Goal: Task Accomplishment & Management: Complete application form

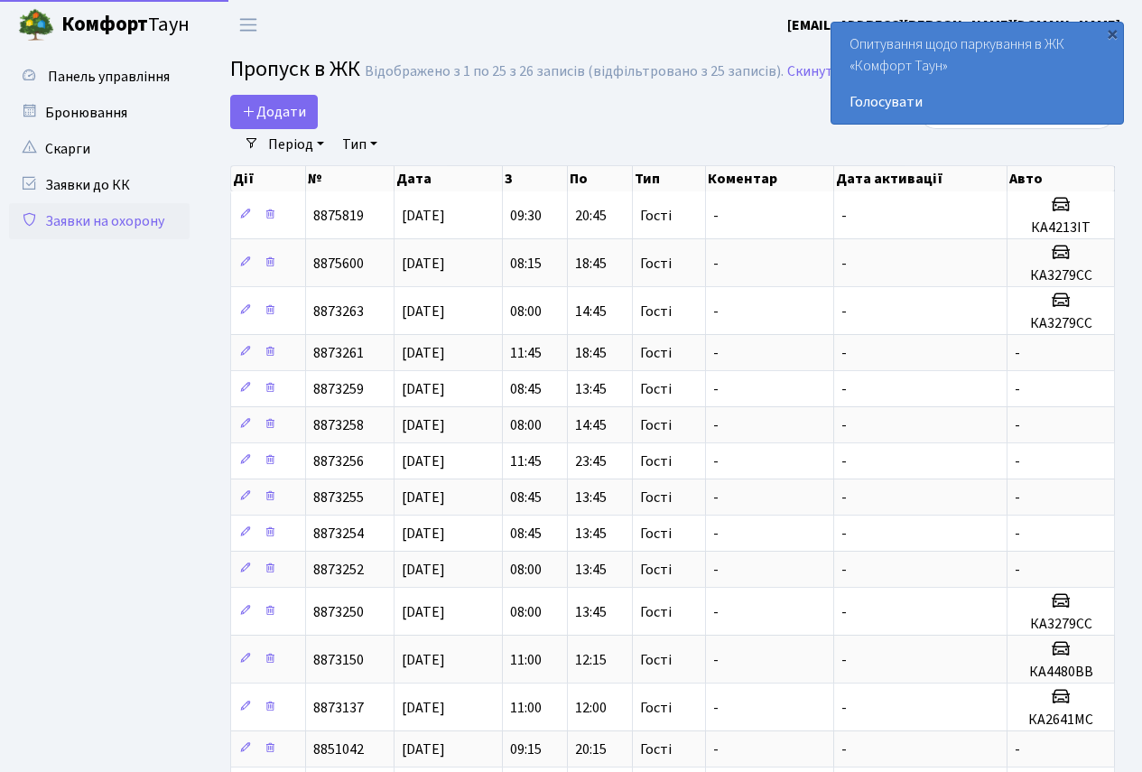
select select "25"
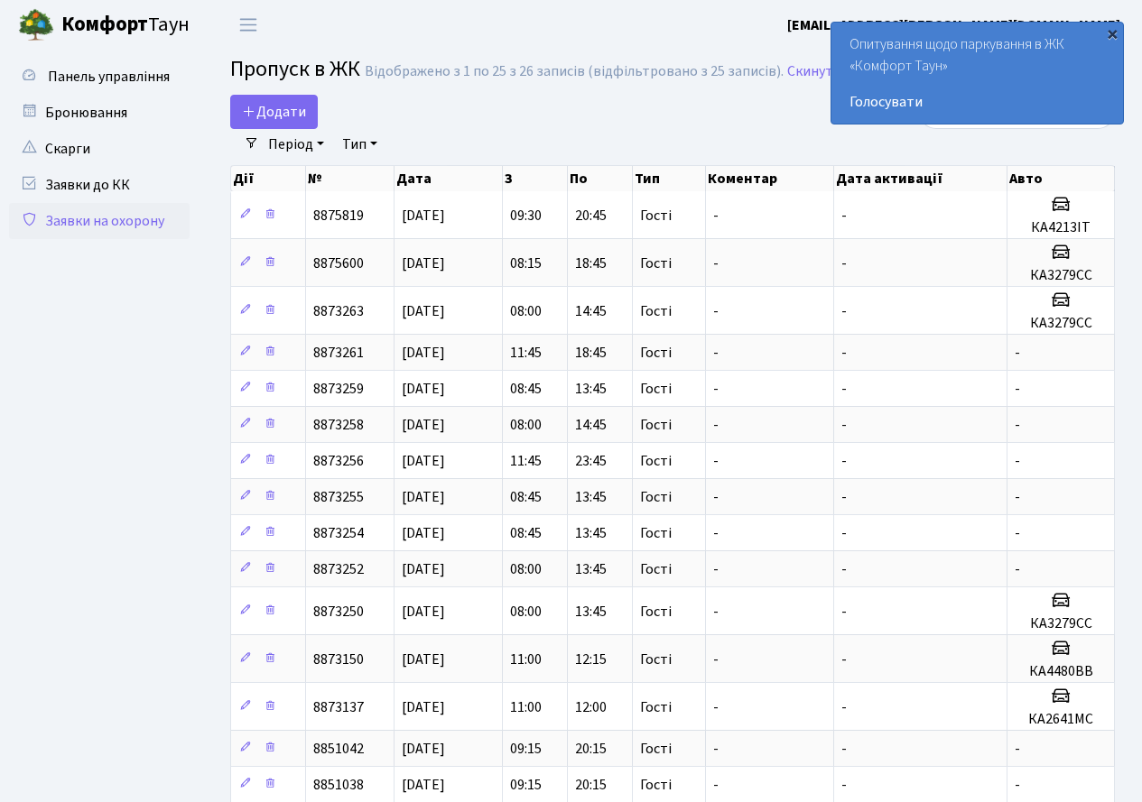
click at [1115, 33] on div "×" at bounding box center [1112, 33] width 18 height 18
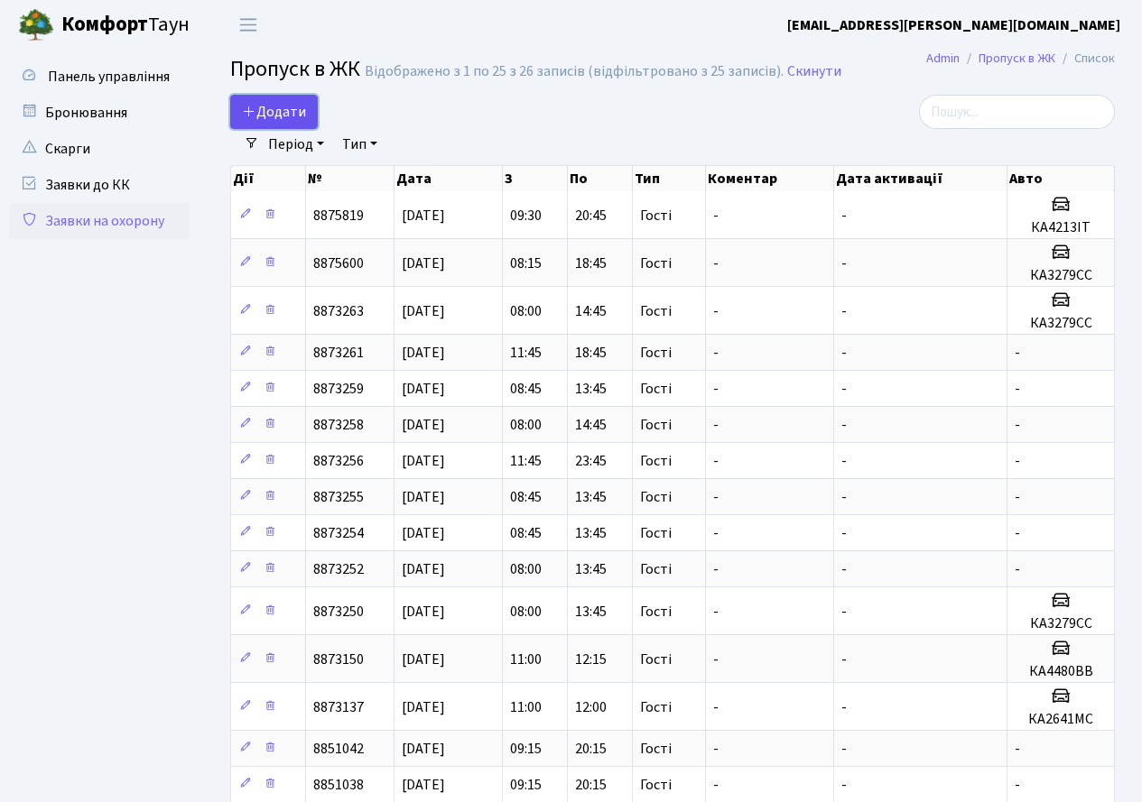
click at [306, 107] on link "Додати" at bounding box center [274, 112] width 88 height 34
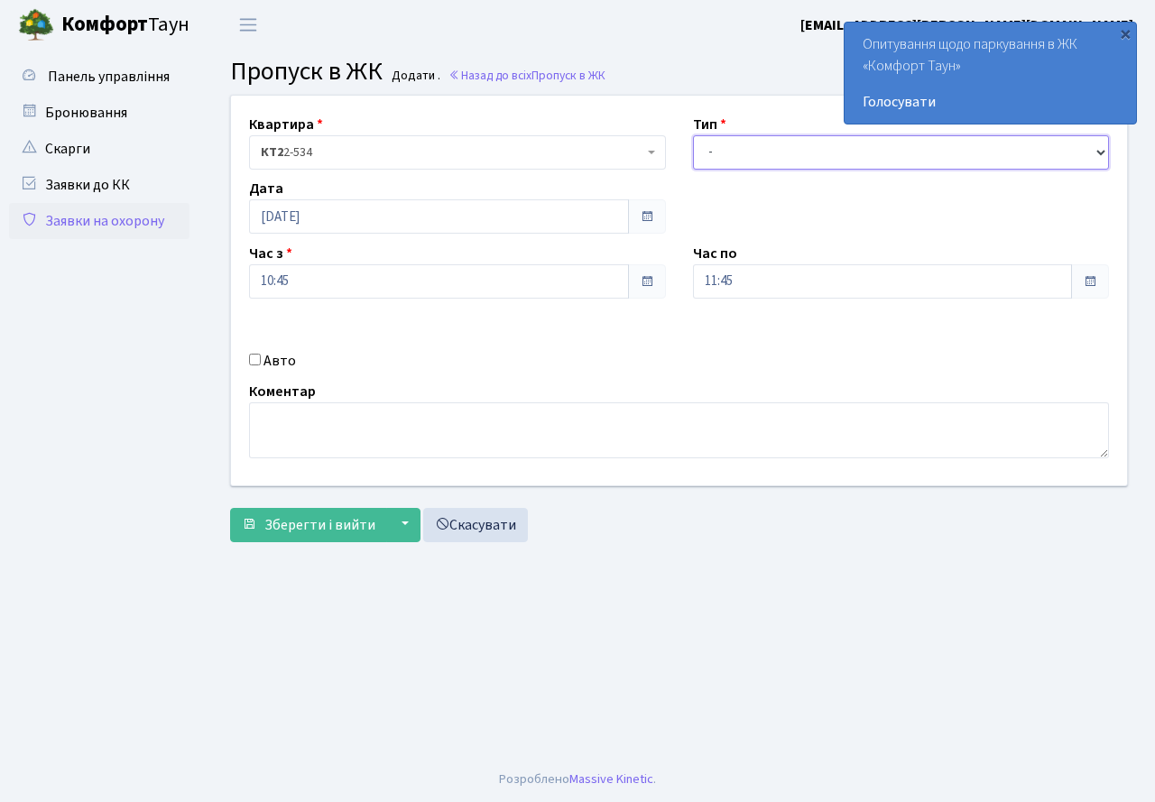
click at [745, 160] on select "- Доставка Таксі Гості Сервіс" at bounding box center [901, 152] width 417 height 34
select select "3"
click at [693, 135] on select "- Доставка Таксі Гості Сервіс" at bounding box center [901, 152] width 417 height 34
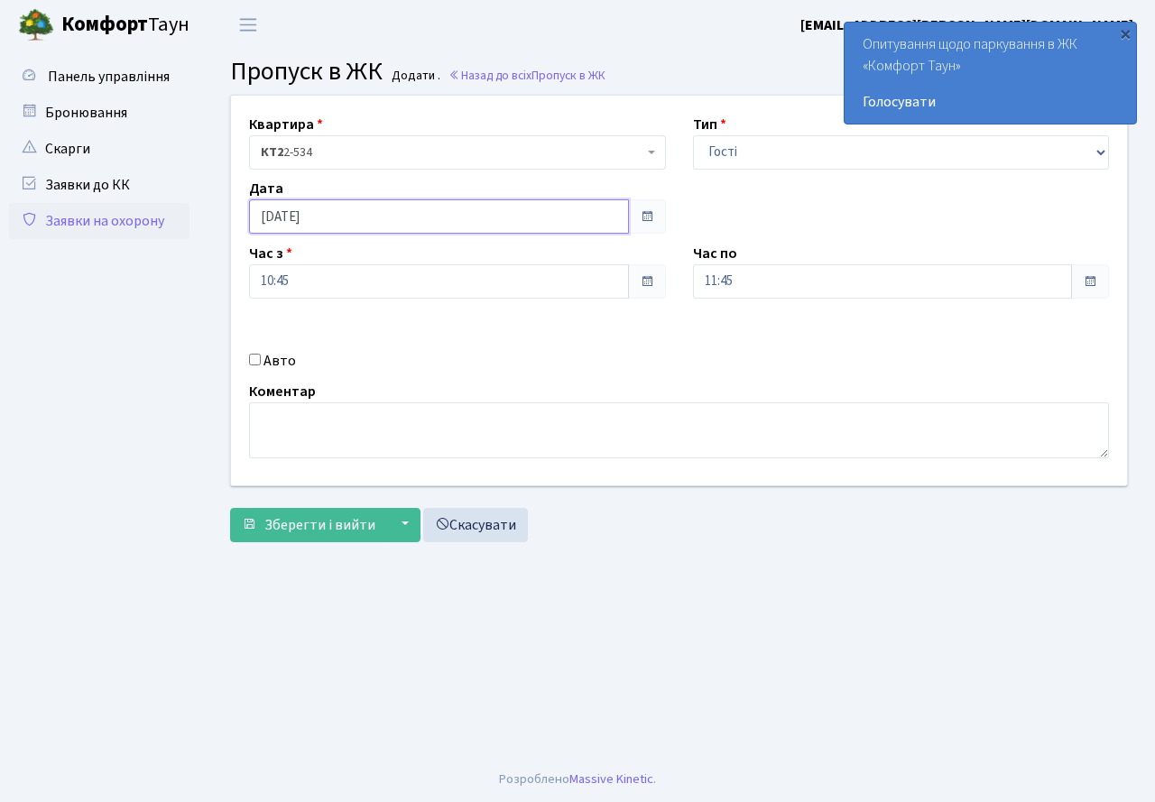
click at [354, 217] on input "[DATE]" at bounding box center [439, 216] width 380 height 34
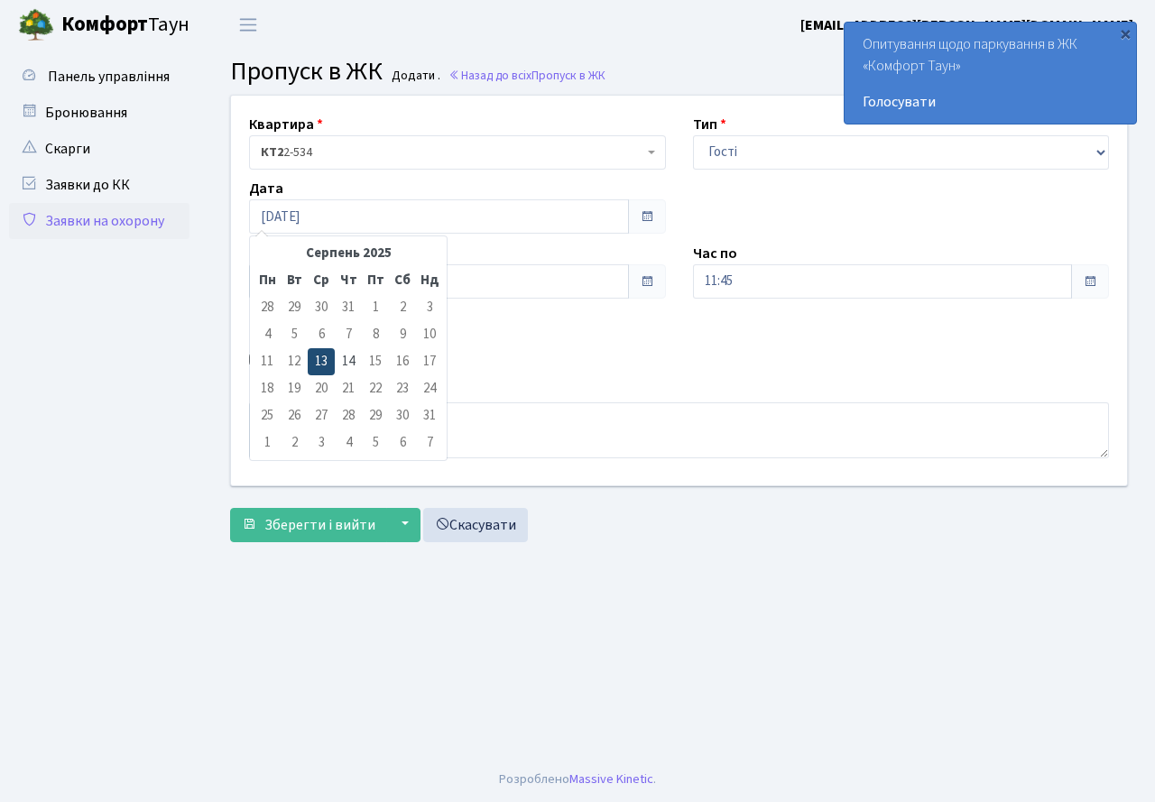
click at [322, 358] on td "13" at bounding box center [321, 361] width 27 height 27
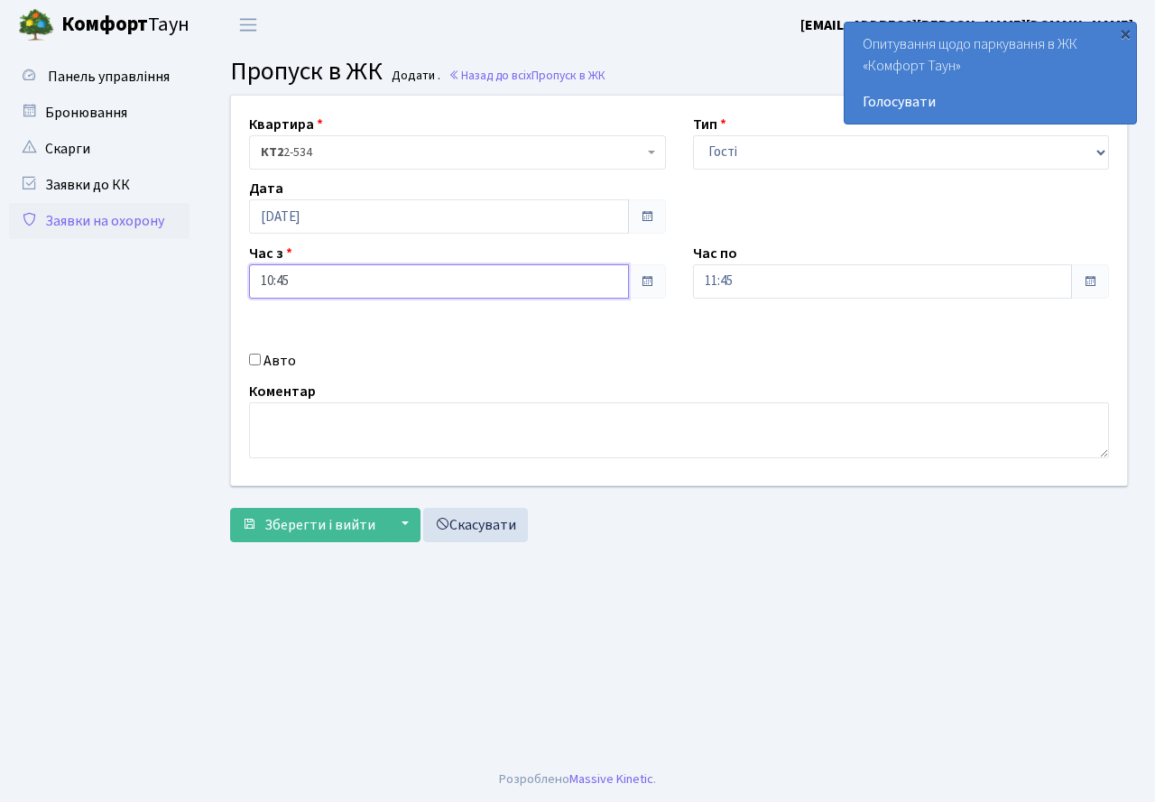
click at [323, 297] on input "10:45" at bounding box center [439, 281] width 380 height 34
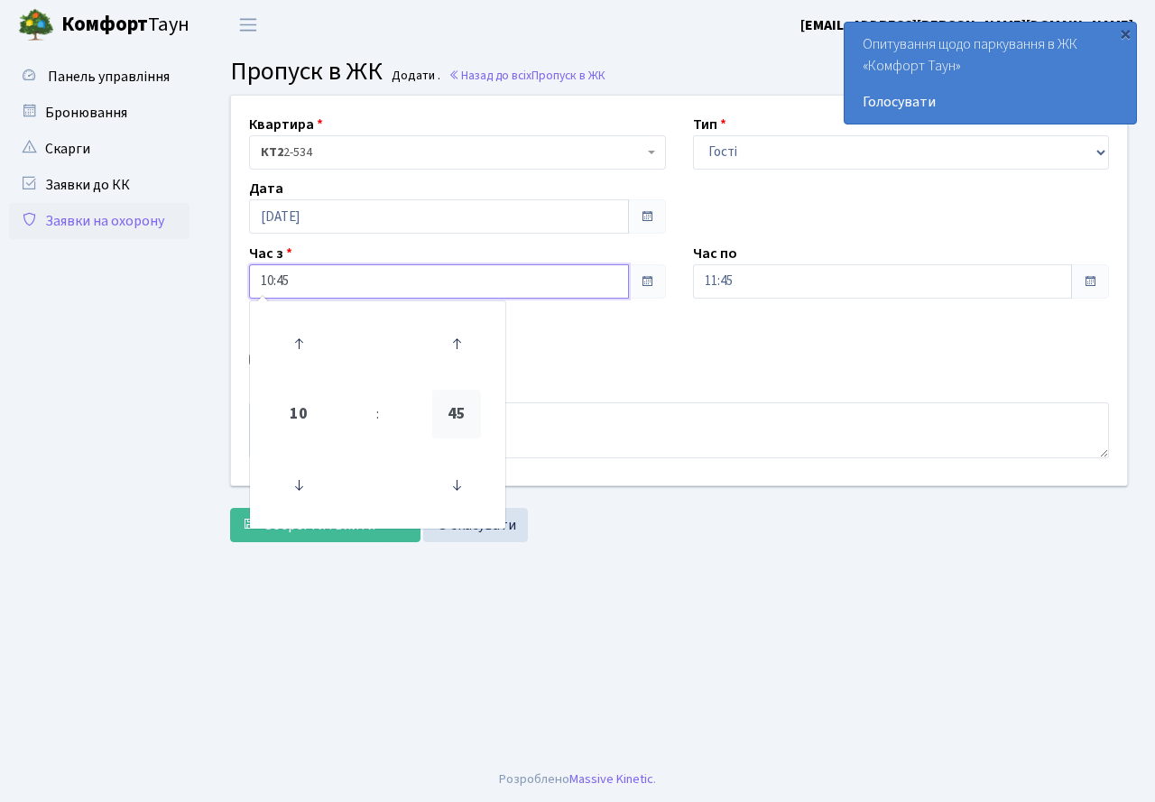
click at [463, 430] on span "45" at bounding box center [456, 414] width 49 height 49
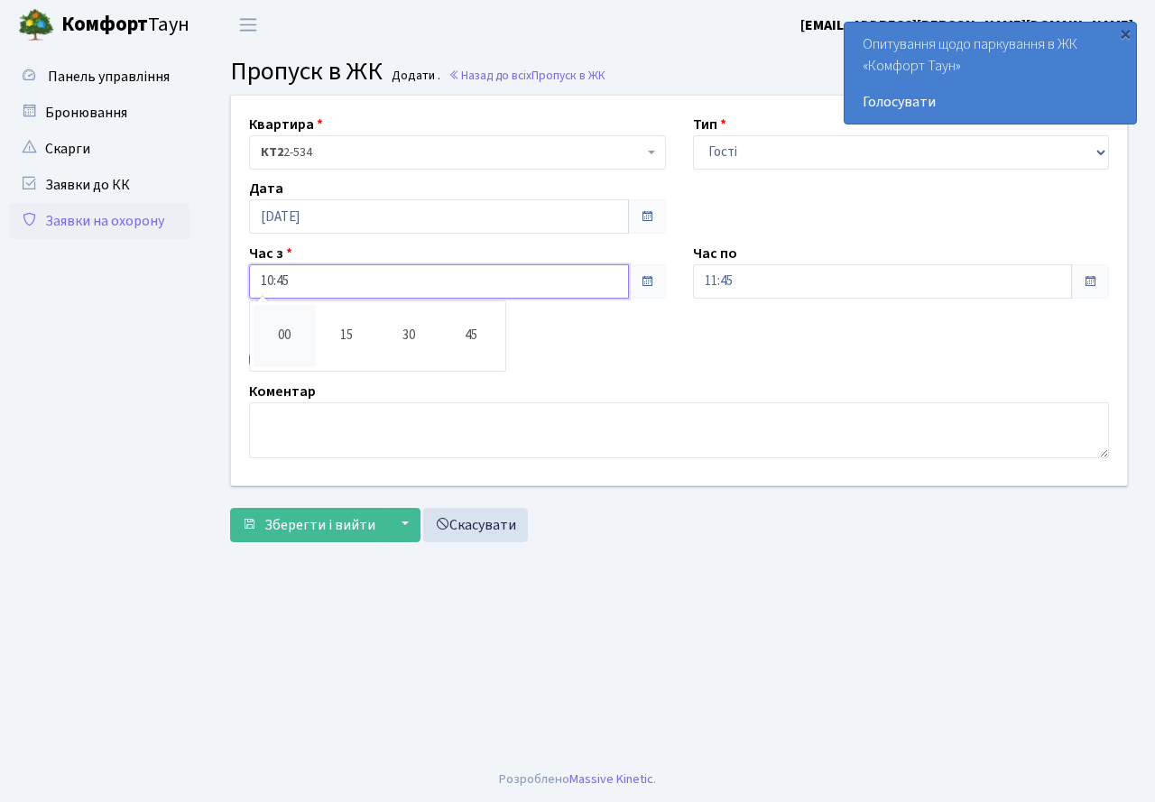
click at [297, 332] on td "00" at bounding box center [285, 336] width 62 height 62
type input "10:00"
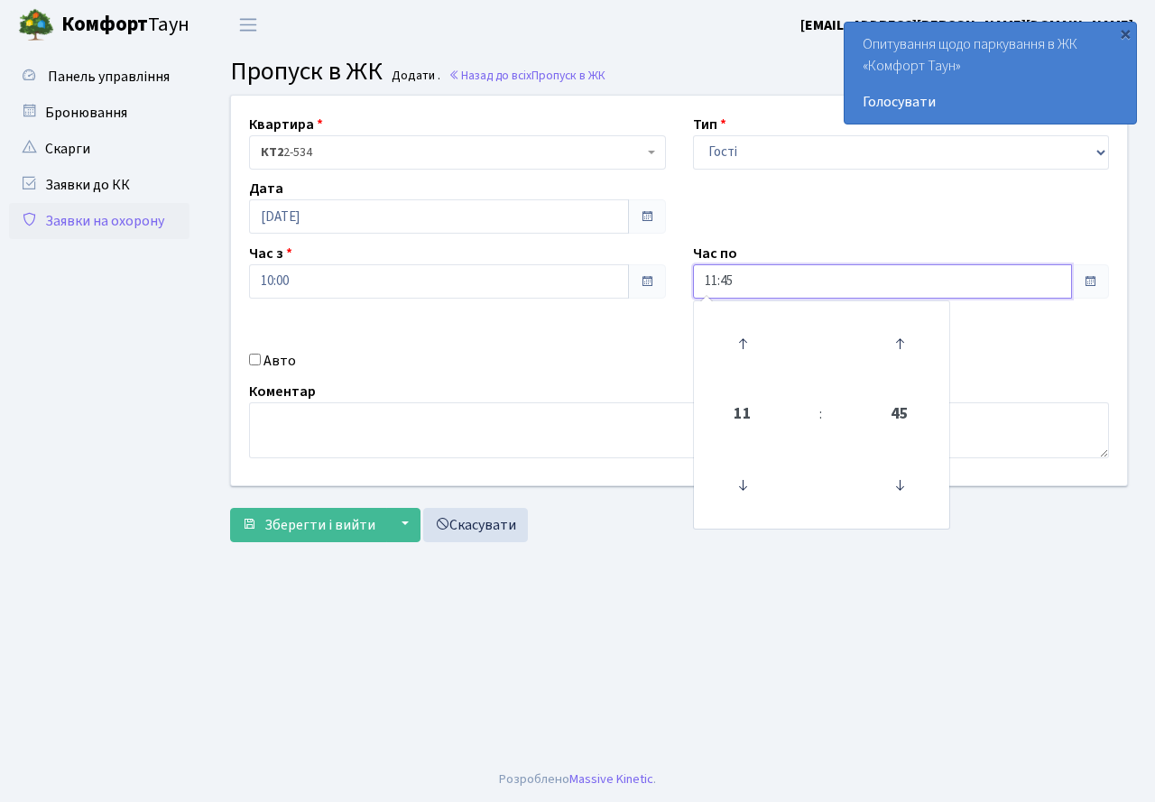
click at [785, 275] on input "11:45" at bounding box center [883, 281] width 380 height 34
click at [254, 361] on input "Авто" at bounding box center [255, 360] width 12 height 12
checkbox input "true"
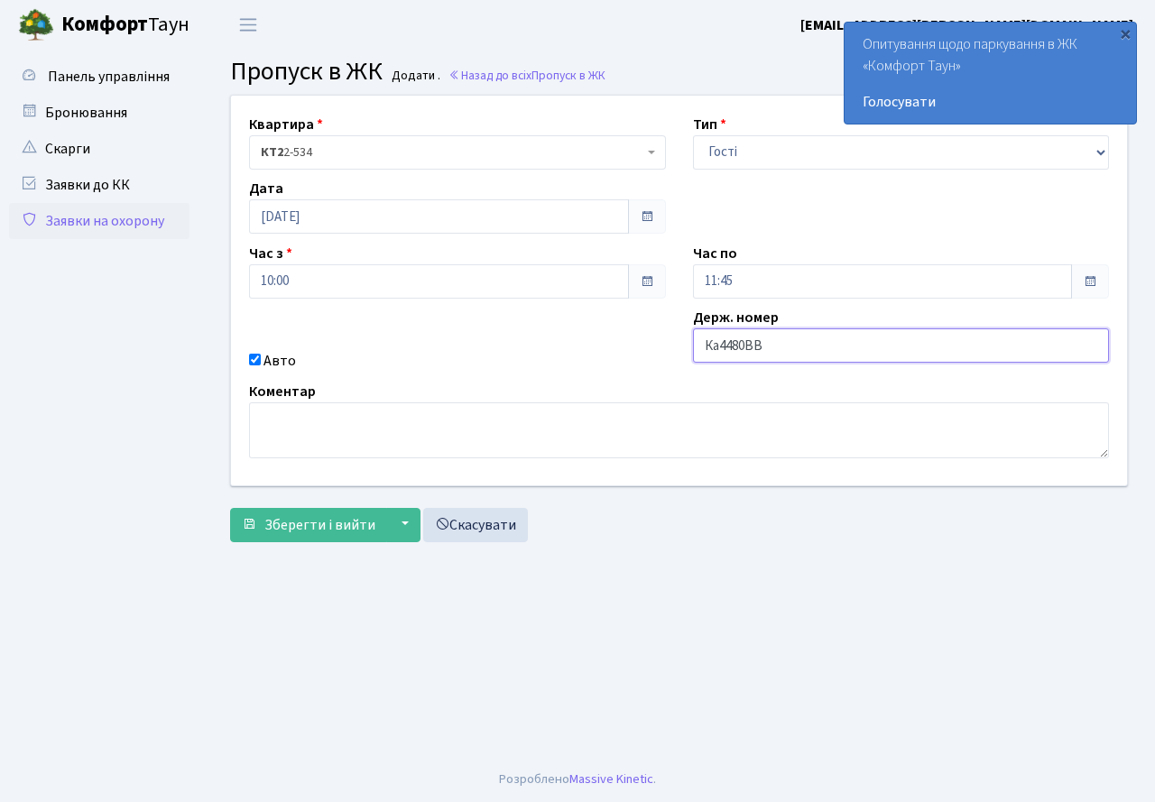
drag, startPoint x: 717, startPoint y: 344, endPoint x: 706, endPoint y: 339, distance: 12.6
click at [716, 344] on input "Ка4480ВВ" at bounding box center [901, 345] width 417 height 34
type input "КА4480ВВ"
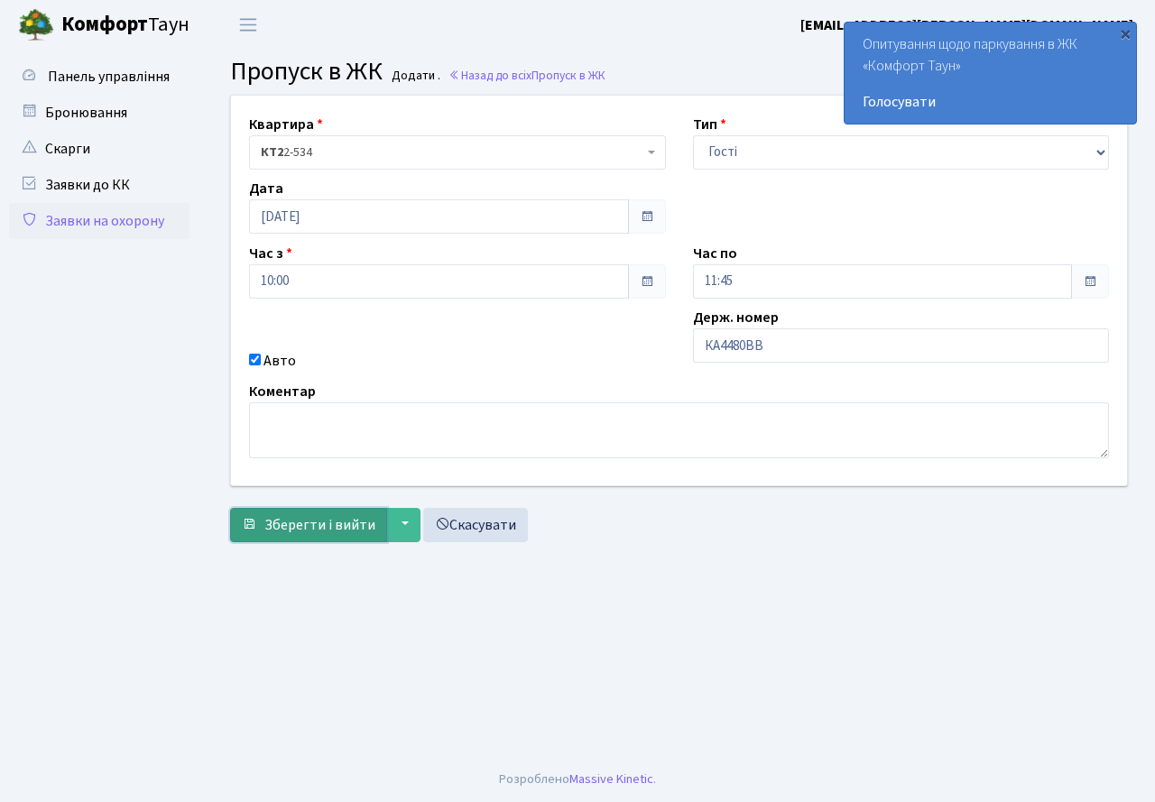
click at [273, 516] on span "Зберегти і вийти" at bounding box center [319, 525] width 111 height 20
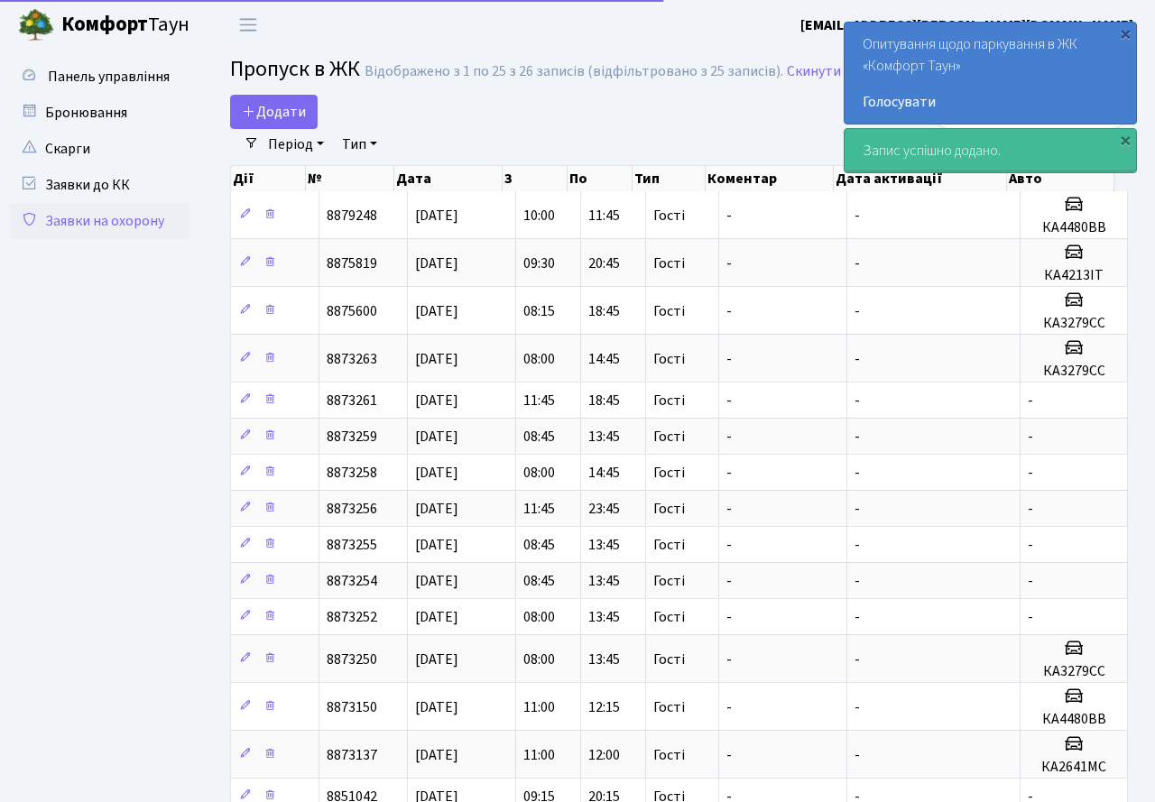
select select "25"
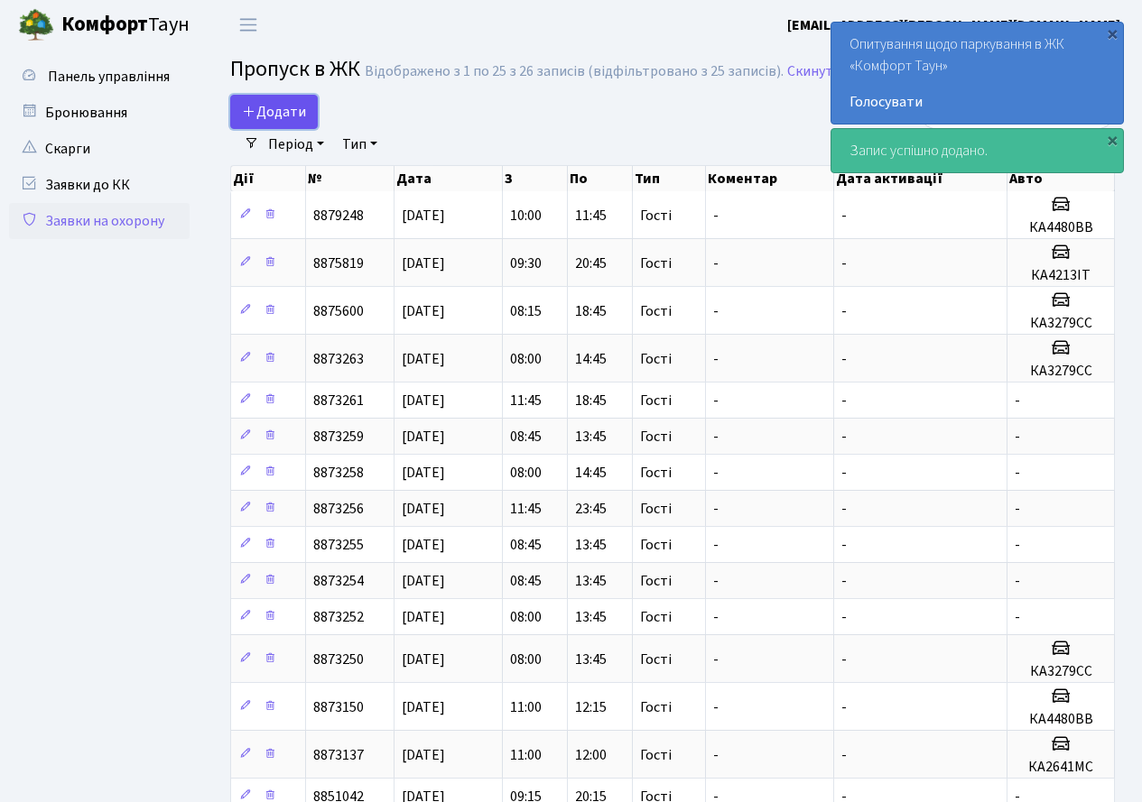
click at [288, 104] on span "Додати" at bounding box center [274, 112] width 64 height 20
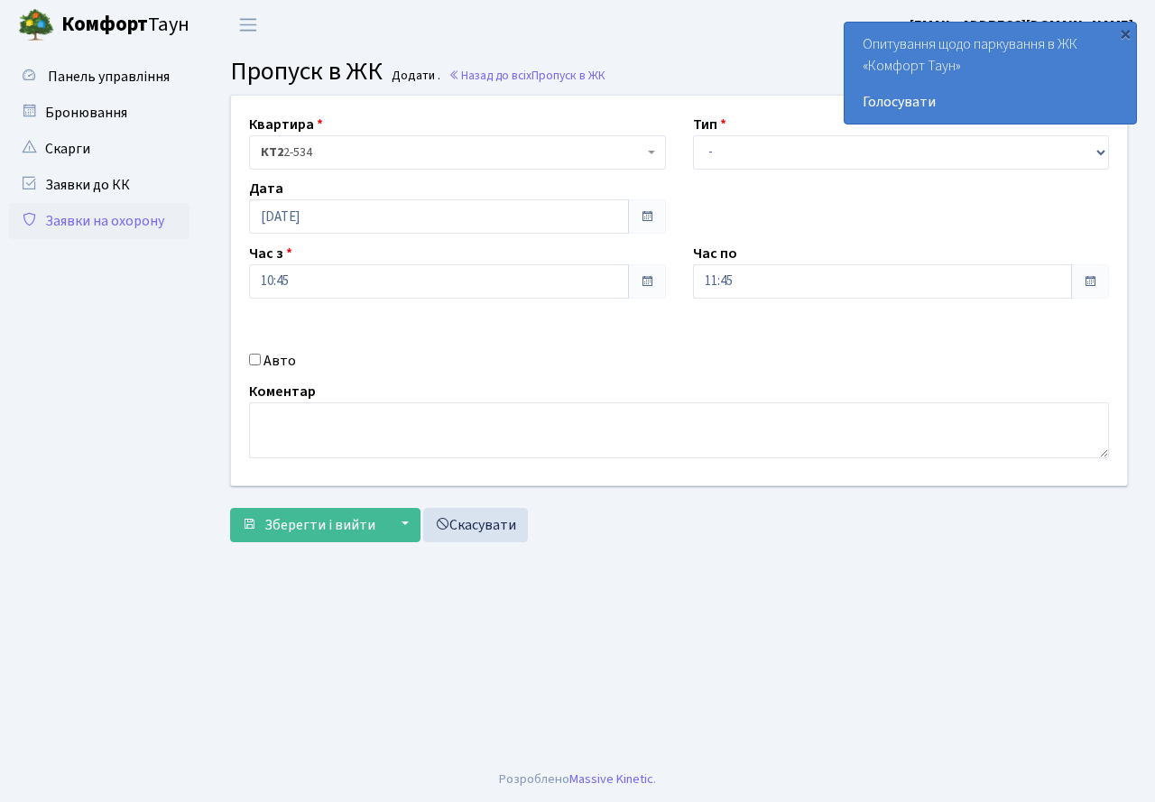
click at [79, 224] on link "Заявки на охорону" at bounding box center [99, 221] width 180 height 36
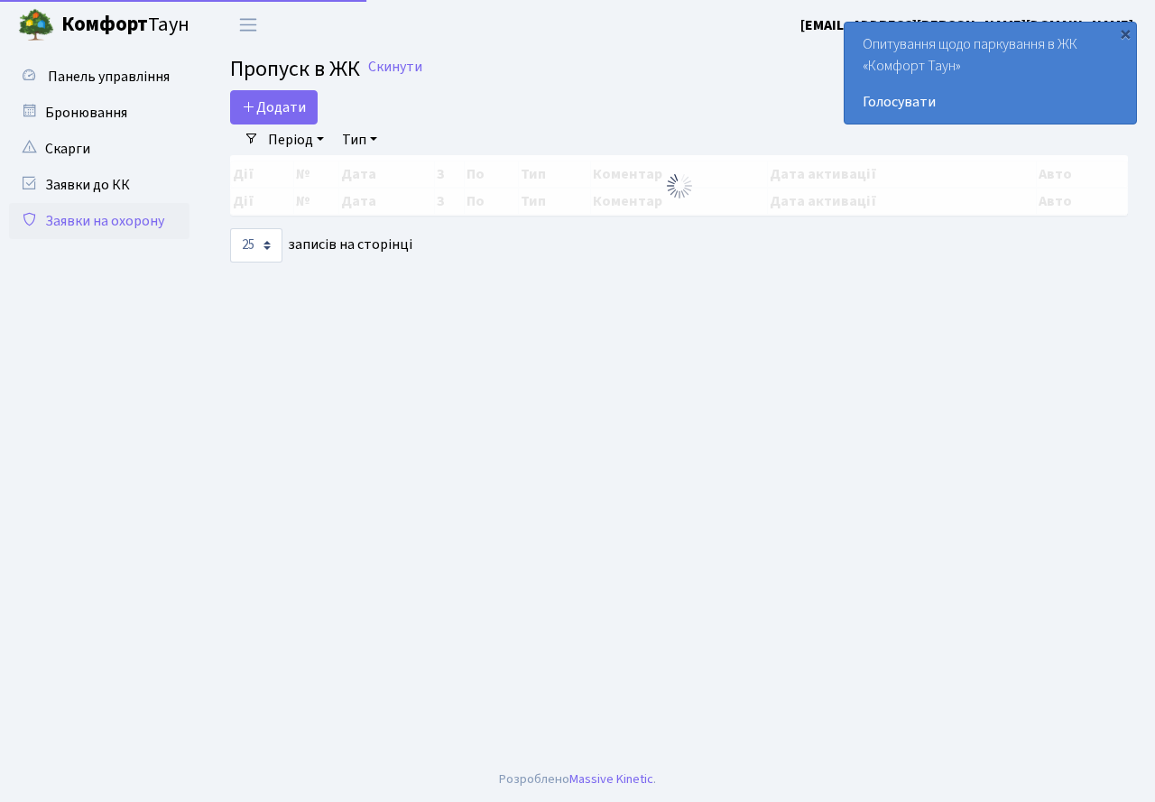
select select "25"
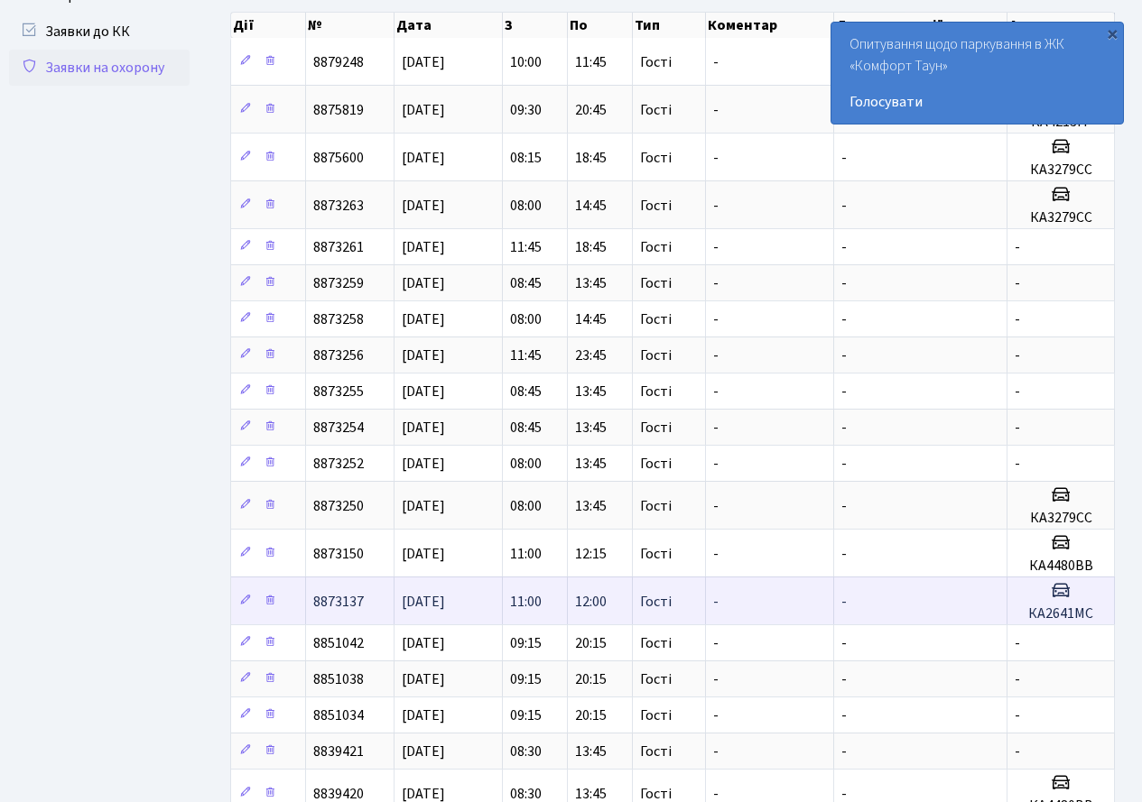
scroll to position [180, 0]
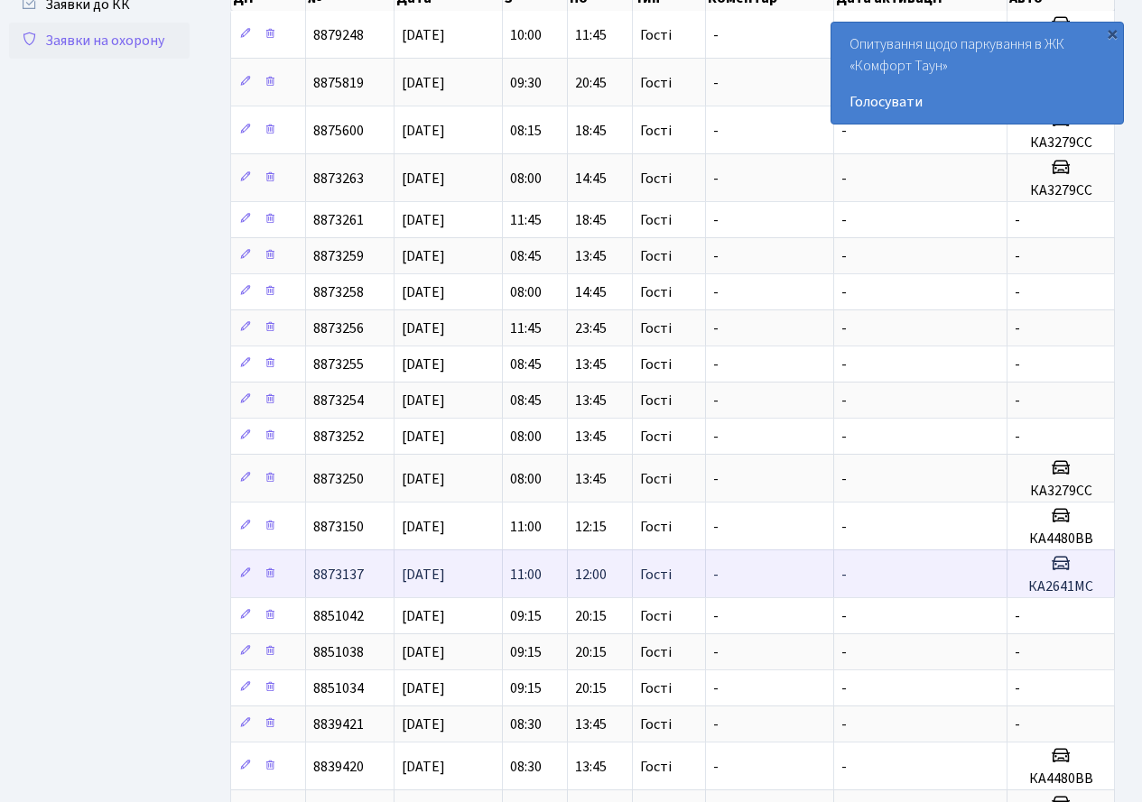
drag, startPoint x: 1051, startPoint y: 587, endPoint x: 881, endPoint y: 569, distance: 171.4
click at [881, 569] on tr "8873137 11.08.2025 11:00 12:00 Гості - - КА2641МС" at bounding box center [673, 574] width 884 height 48
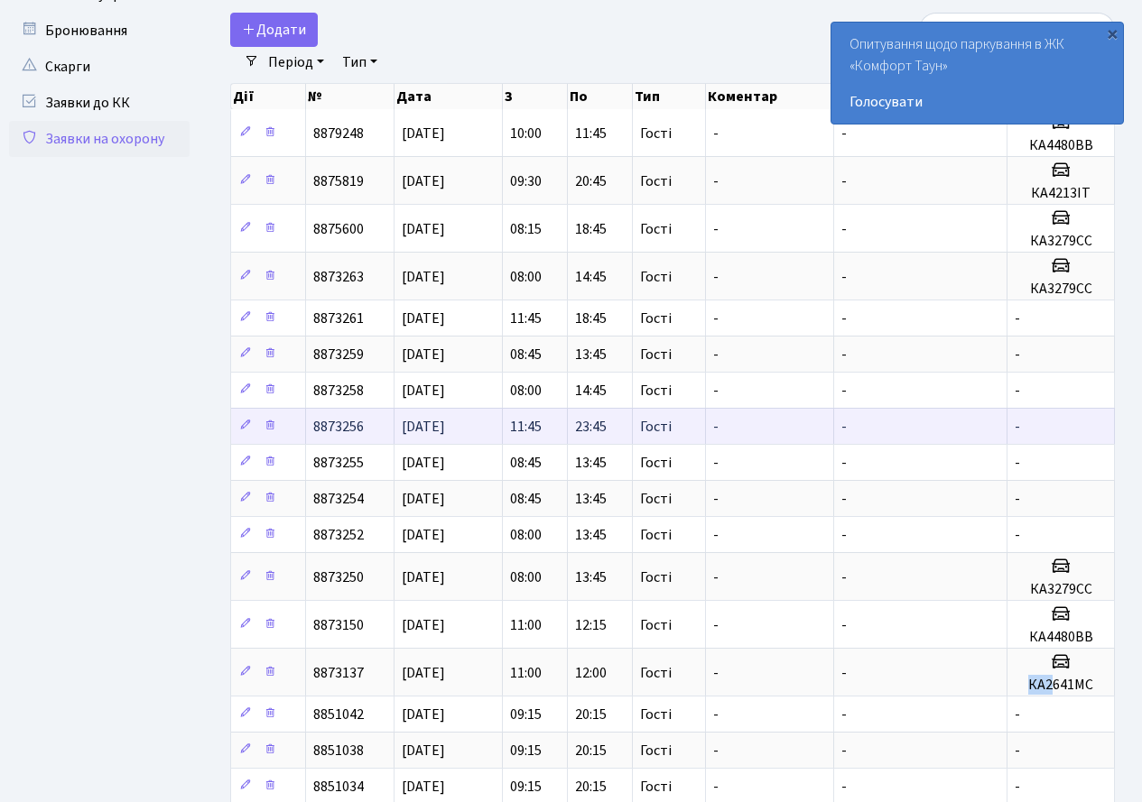
scroll to position [0, 0]
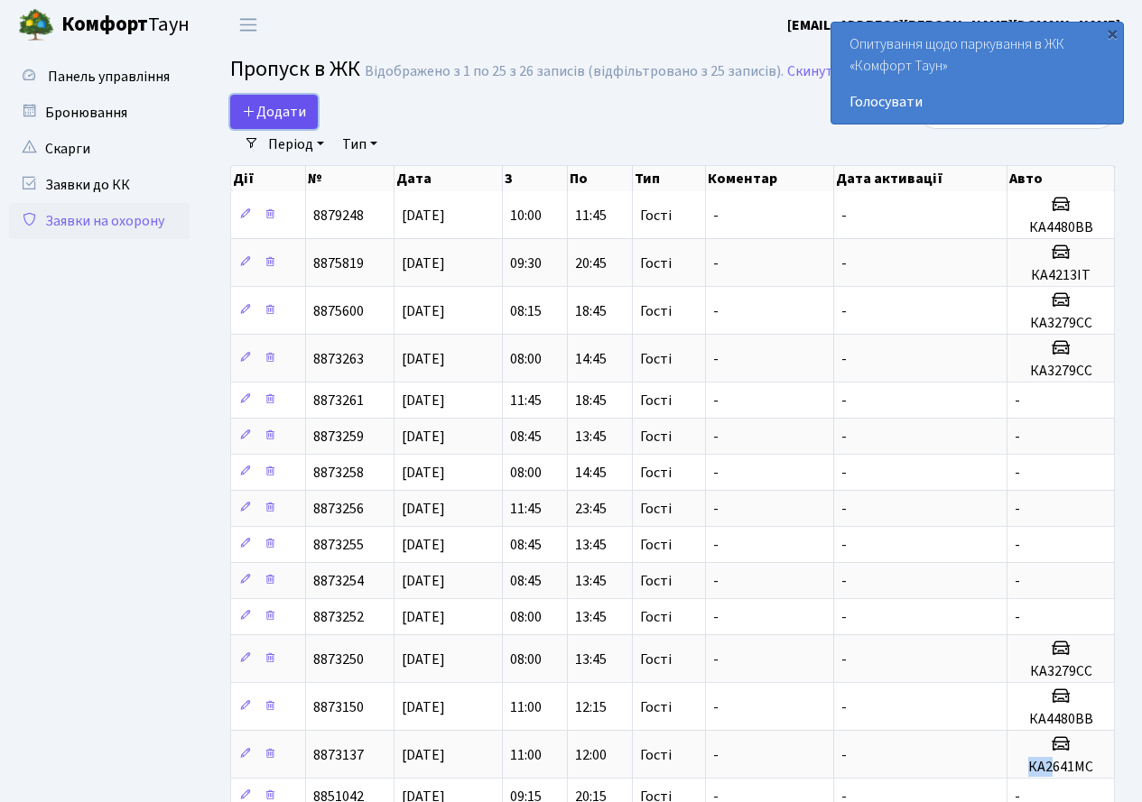
click at [264, 112] on span "Додати" at bounding box center [274, 112] width 64 height 20
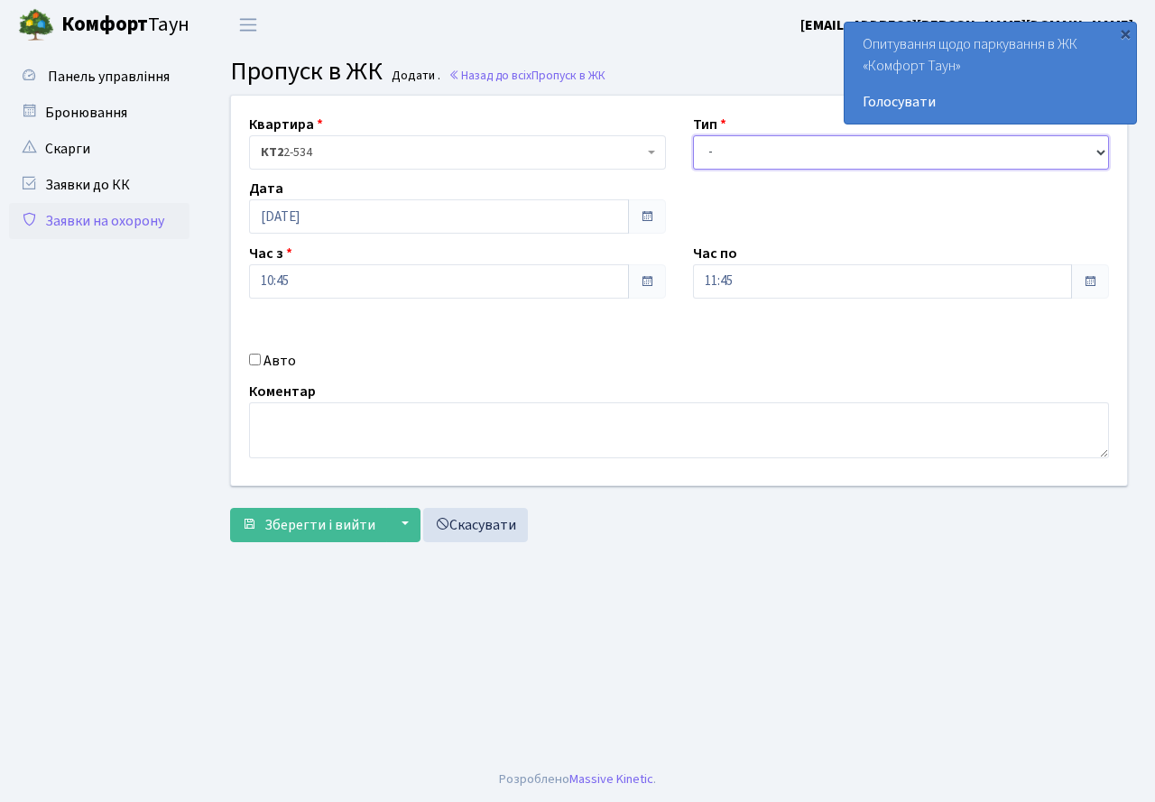
drag, startPoint x: 755, startPoint y: 153, endPoint x: 755, endPoint y: 163, distance: 10.8
click at [755, 153] on select "- Доставка Таксі Гості Сервіс" at bounding box center [901, 152] width 417 height 34
select select "3"
click at [693, 135] on select "- Доставка Таксі Гості Сервіс" at bounding box center [901, 152] width 417 height 34
click at [308, 281] on input "10:45" at bounding box center [439, 281] width 380 height 34
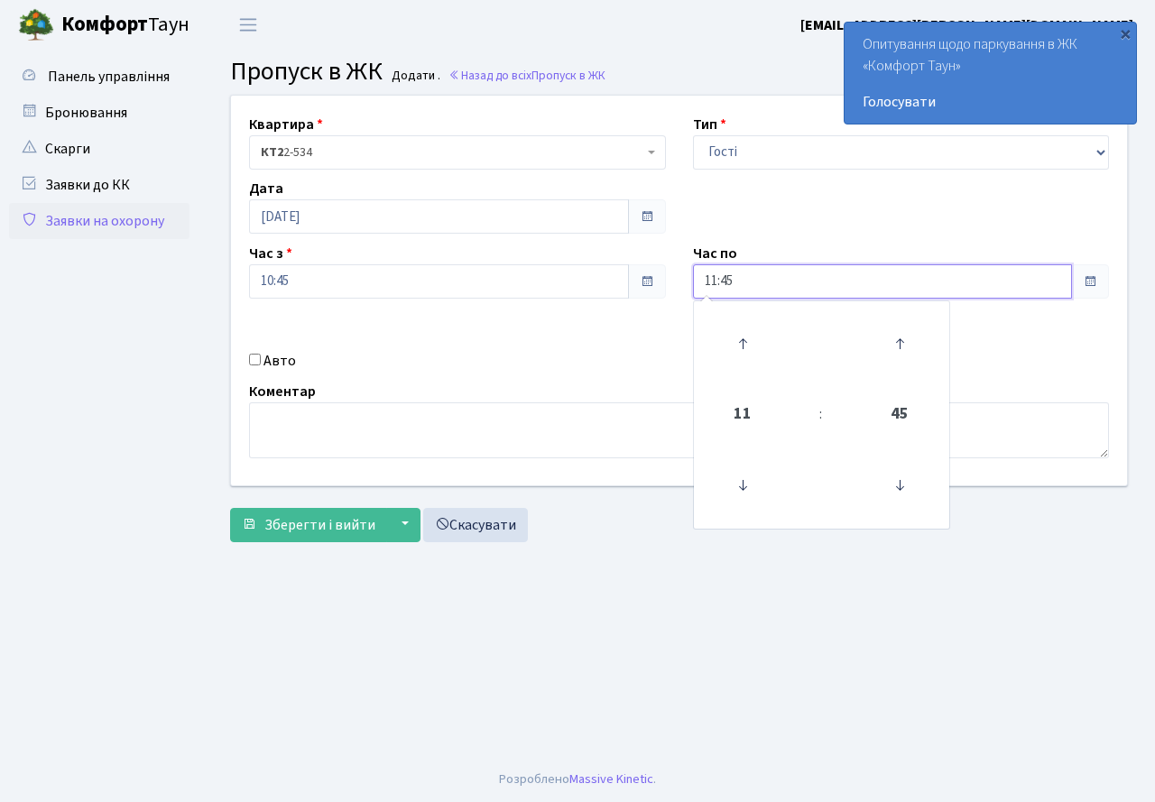
click at [768, 273] on input "11:45" at bounding box center [883, 281] width 380 height 34
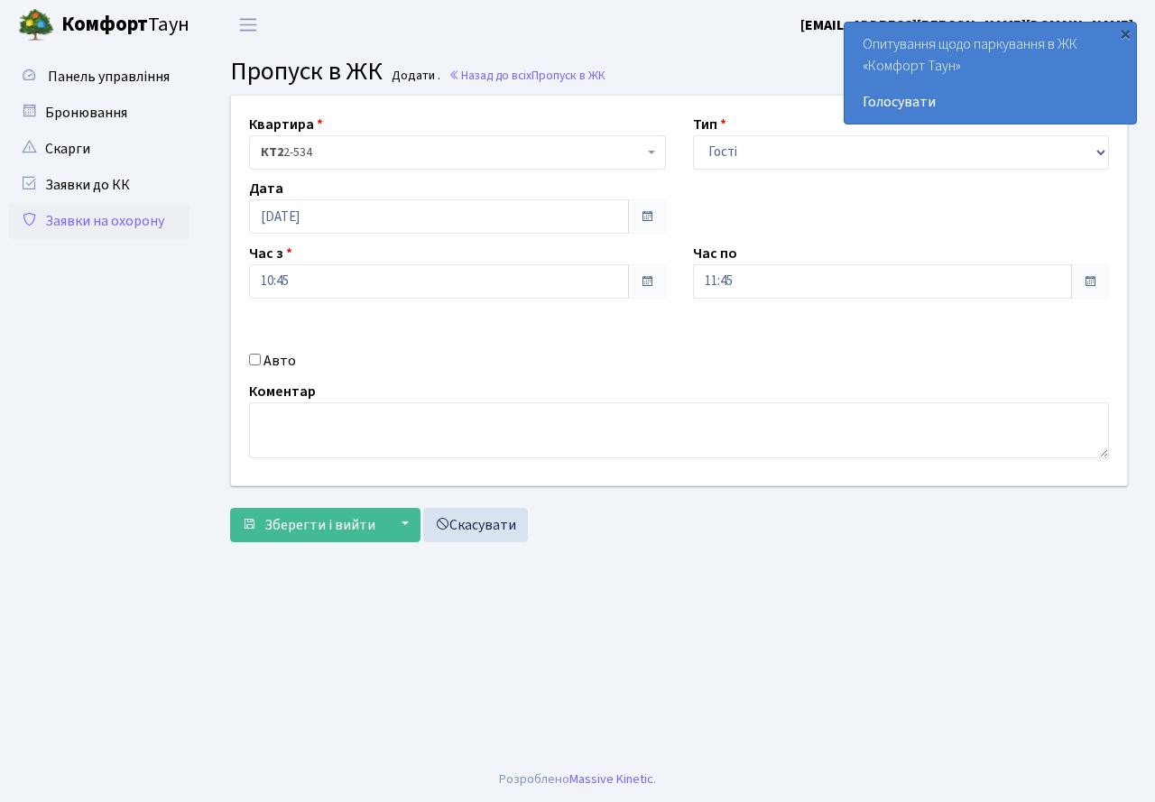
click at [256, 355] on input "Авто" at bounding box center [255, 360] width 12 height 12
checkbox input "true"
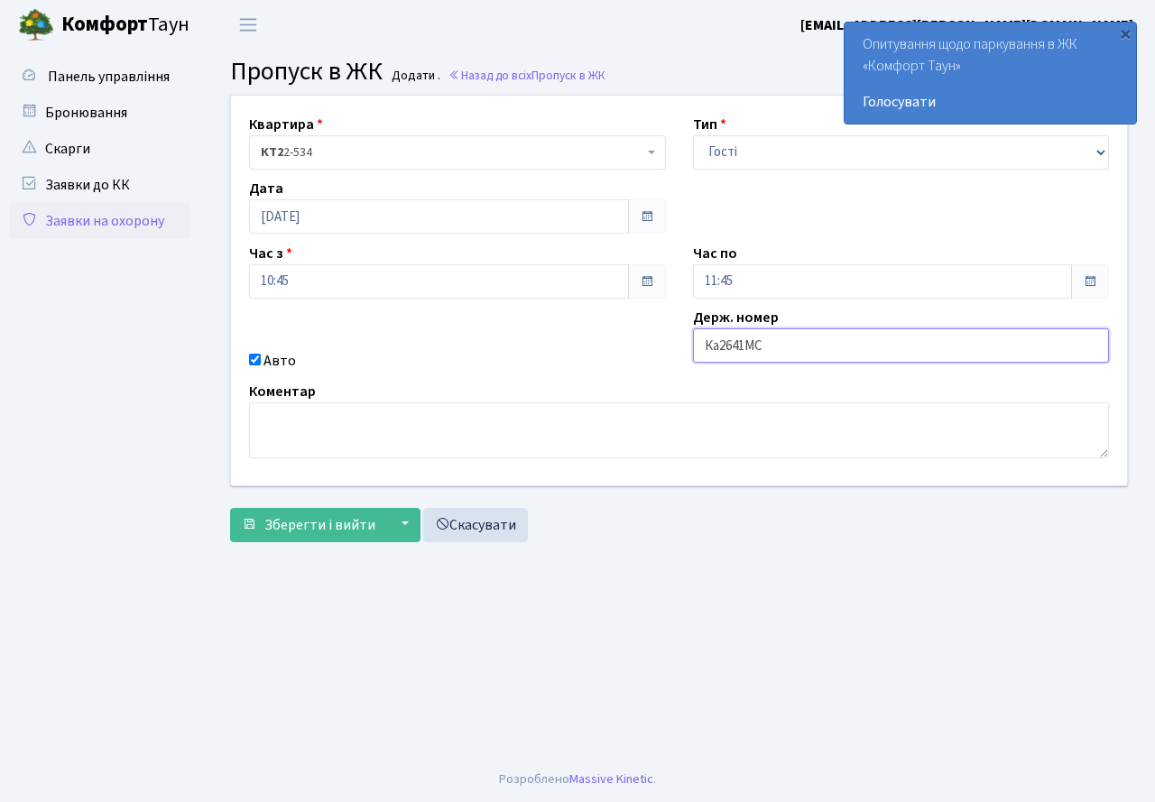
drag, startPoint x: 721, startPoint y: 347, endPoint x: 694, endPoint y: 351, distance: 27.3
click at [720, 347] on input "Ка2641МС" at bounding box center [901, 345] width 417 height 34
type input "КА2641МС"
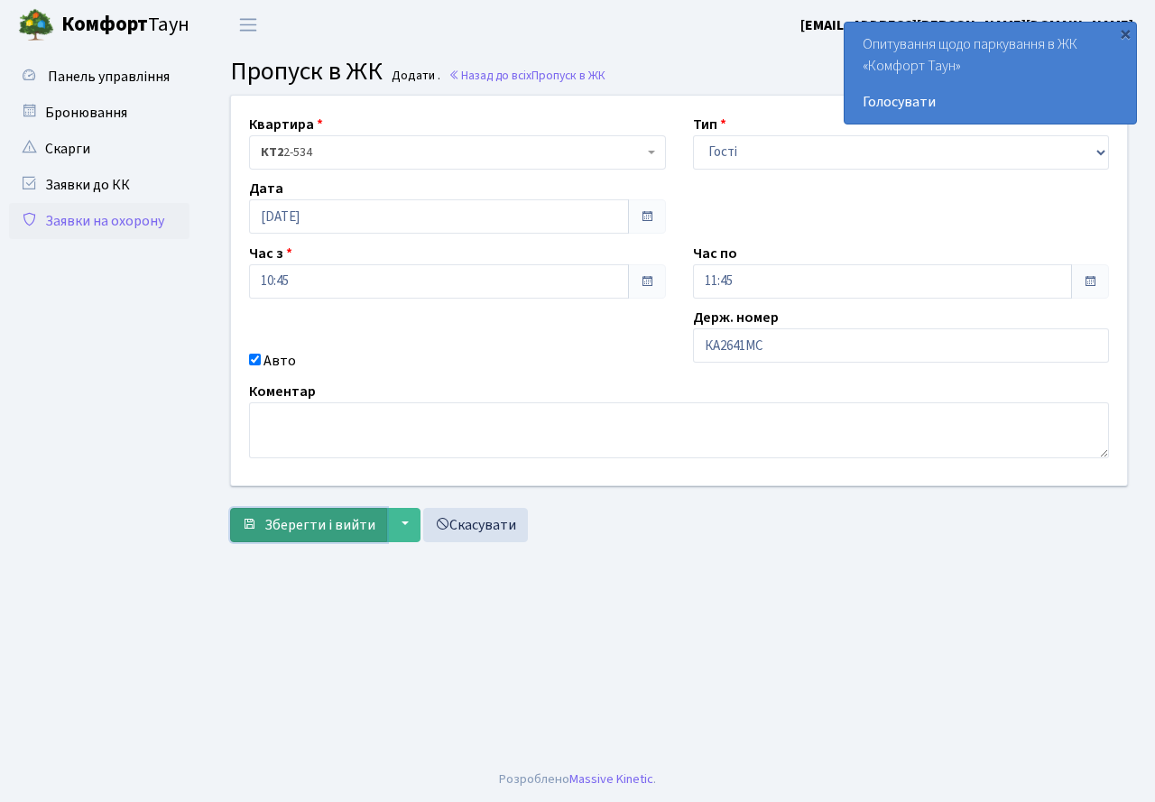
click at [293, 534] on span "Зберегти і вийти" at bounding box center [319, 525] width 111 height 20
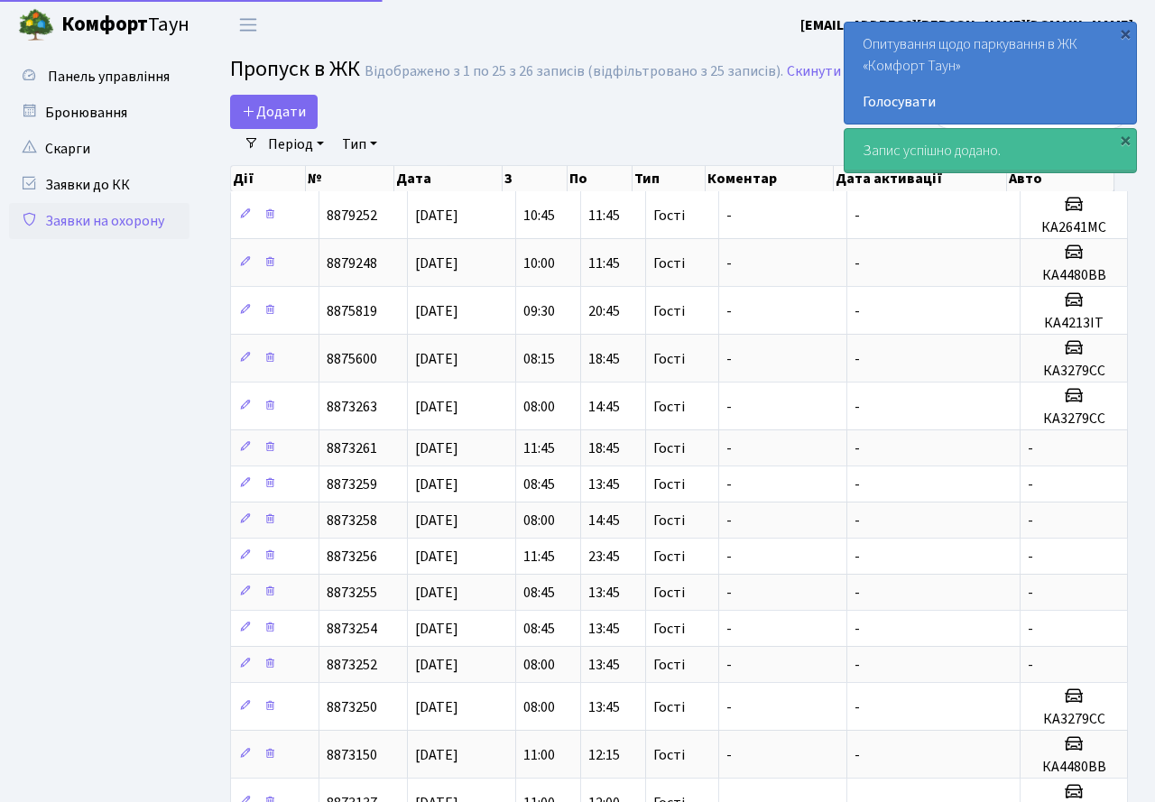
select select "25"
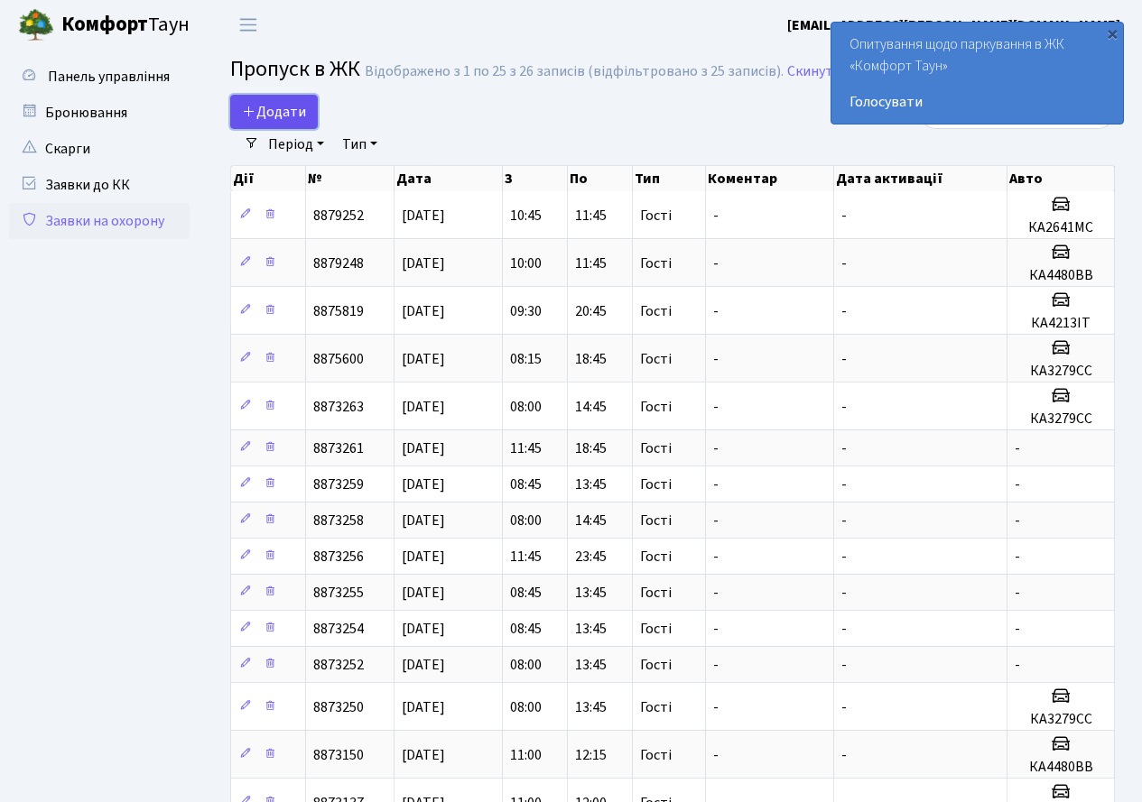
click at [262, 103] on span "Додати" at bounding box center [274, 112] width 64 height 20
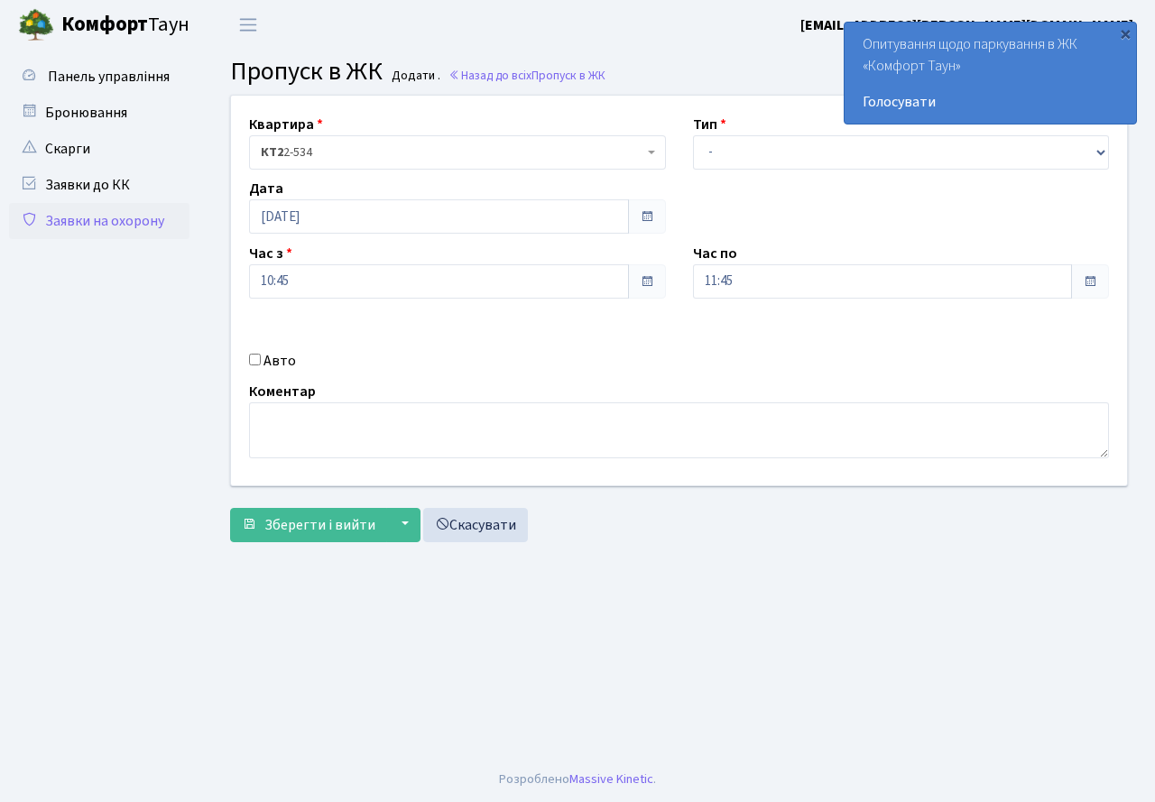
click at [254, 359] on input "Авто" at bounding box center [255, 360] width 12 height 12
click at [702, 346] on input "text" at bounding box center [901, 345] width 417 height 34
click at [252, 355] on input "Авто" at bounding box center [255, 360] width 12 height 12
checkbox input "false"
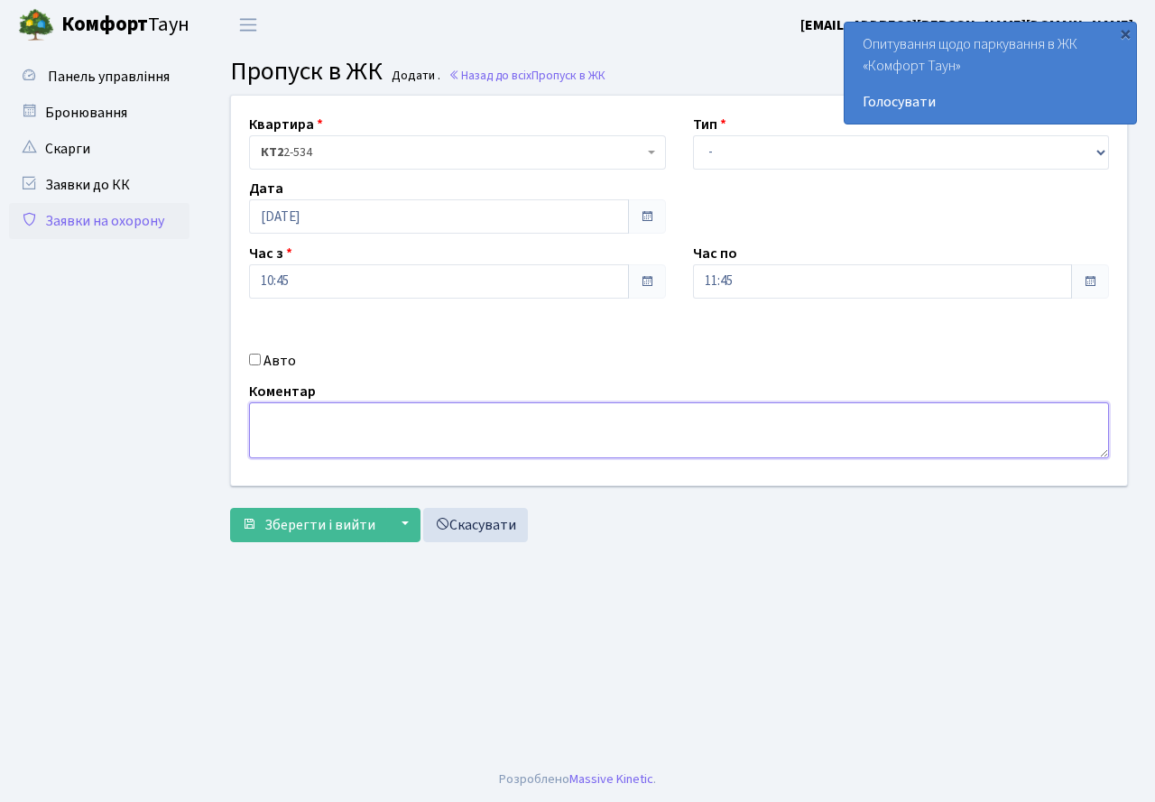
click at [270, 430] on textarea at bounding box center [679, 431] width 860 height 56
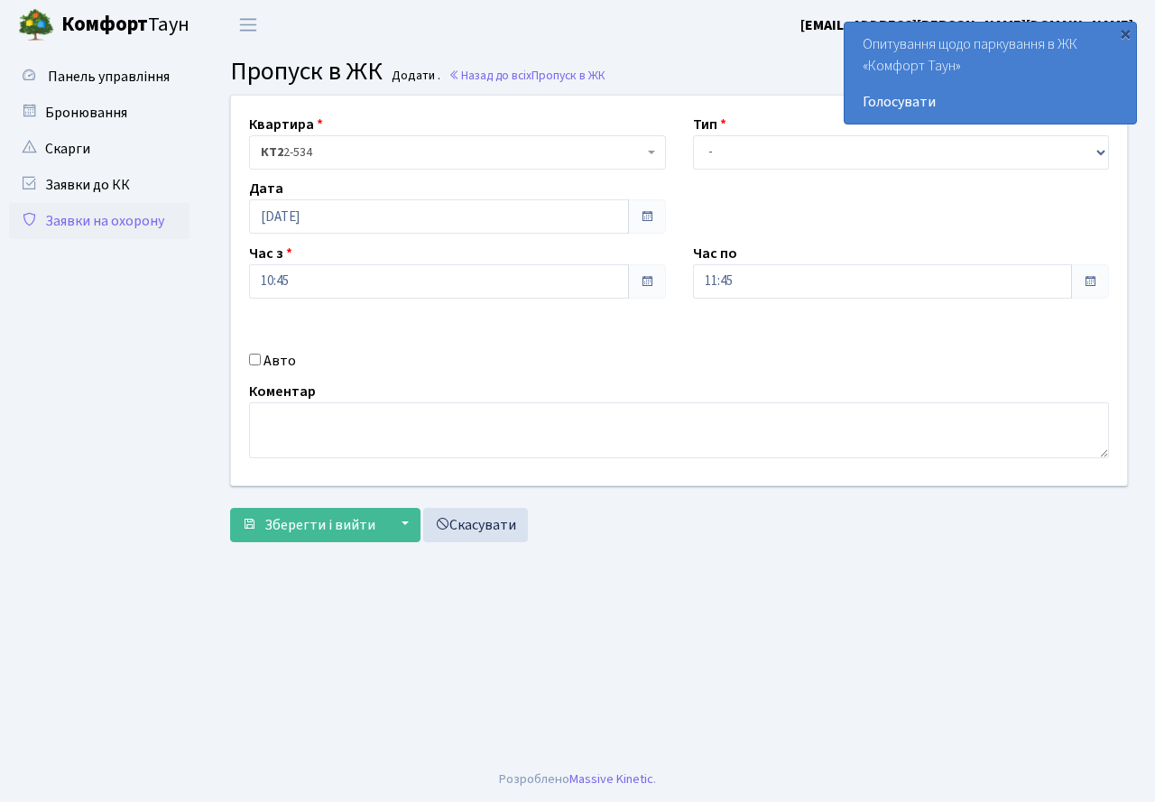
click at [643, 215] on span at bounding box center [647, 216] width 14 height 14
click at [638, 215] on span at bounding box center [647, 216] width 38 height 34
click at [638, 216] on span at bounding box center [647, 216] width 38 height 34
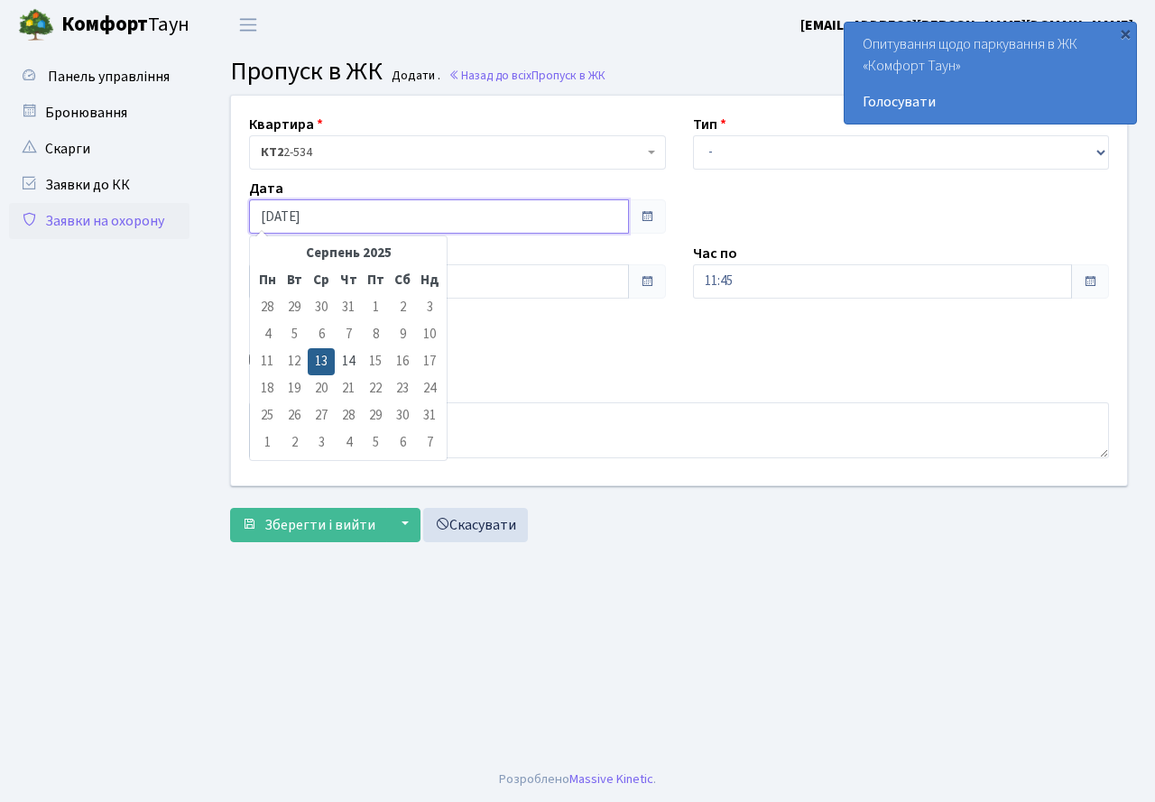
click at [314, 215] on input "[DATE]" at bounding box center [439, 216] width 380 height 34
click at [348, 359] on td "14" at bounding box center [348, 361] width 27 height 27
type input "14.08.2025"
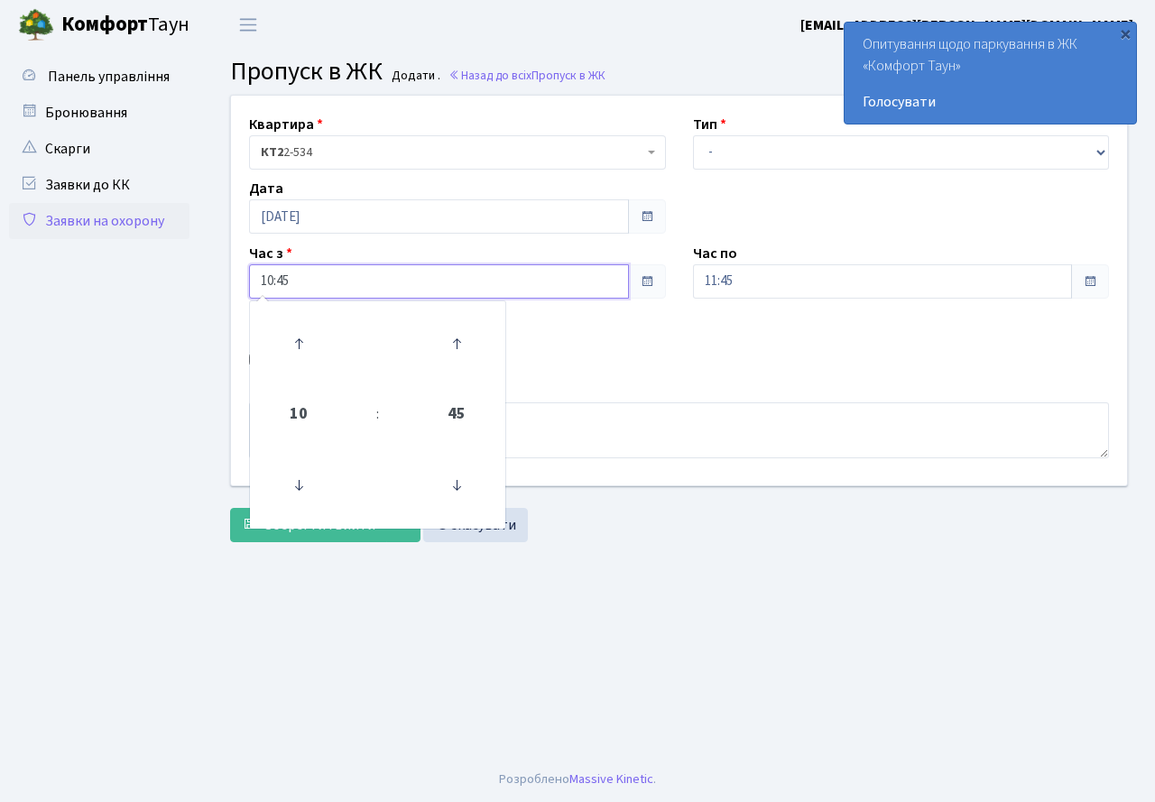
click at [283, 286] on input "10:45" at bounding box center [439, 281] width 380 height 34
click at [449, 346] on icon at bounding box center [456, 343] width 49 height 49
type input "11:00"
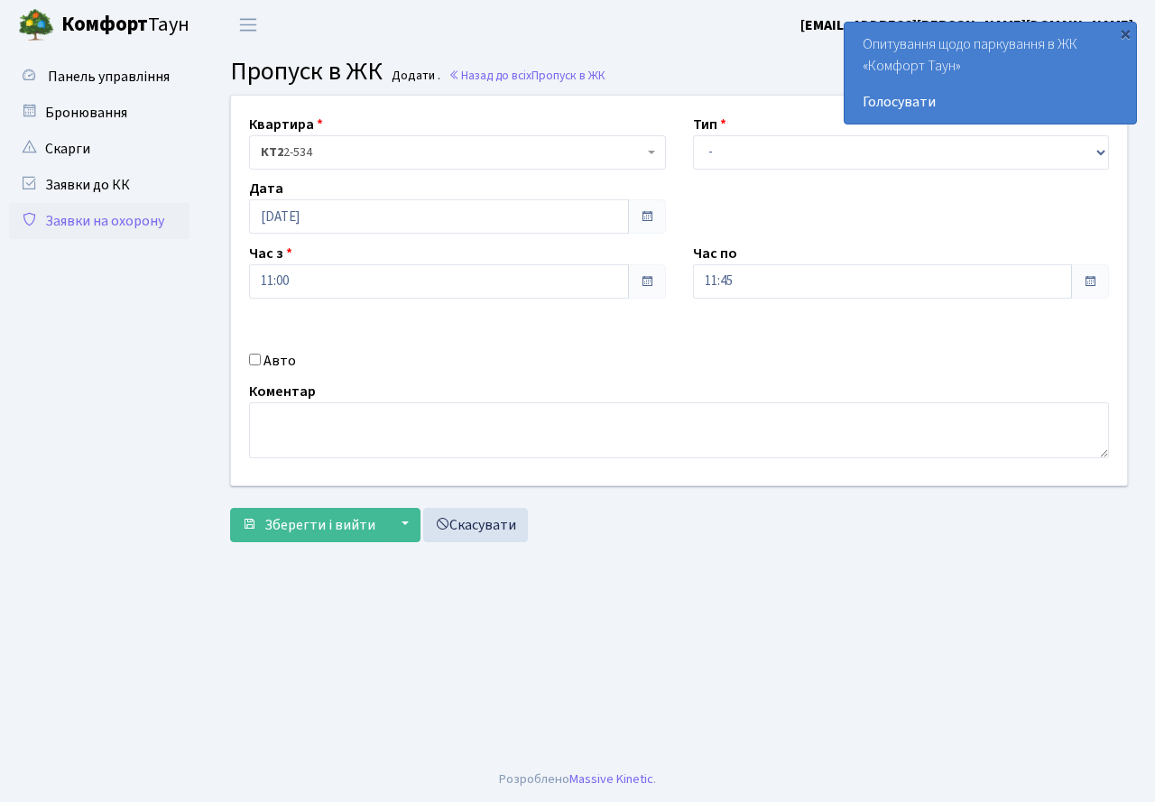
drag, startPoint x: 658, startPoint y: 306, endPoint x: 712, endPoint y: 291, distance: 56.3
click at [682, 300] on div "Квартира <b>КТ2</b>&nbsp;&nbsp;&nbsp;2-534 КТ2 2-534 Тип - Доставка Таксі Гості…" at bounding box center [678, 291] width 923 height 390
click at [750, 292] on input "11:45" at bounding box center [883, 281] width 380 height 34
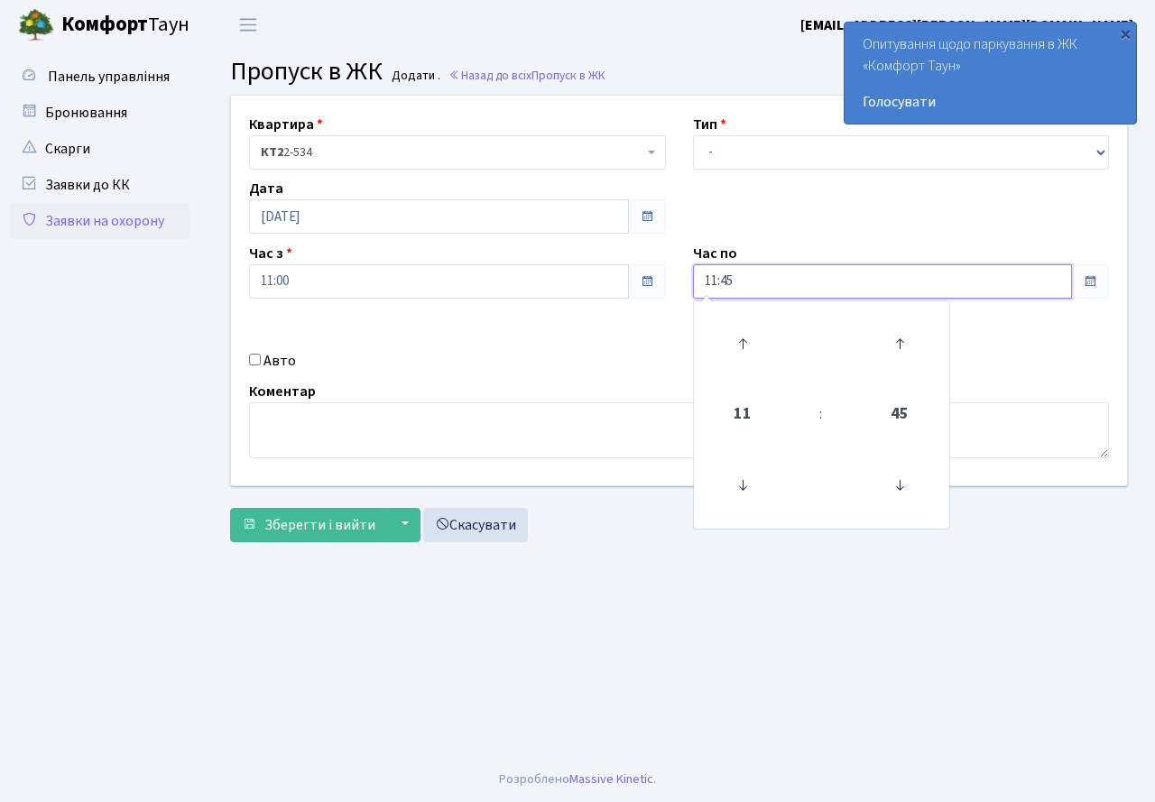
drag, startPoint x: 899, startPoint y: 337, endPoint x: 848, endPoint y: 365, distance: 57.8
click at [898, 337] on icon at bounding box center [899, 343] width 49 height 49
click at [739, 340] on icon at bounding box center [742, 343] width 49 height 49
type input "13:00"
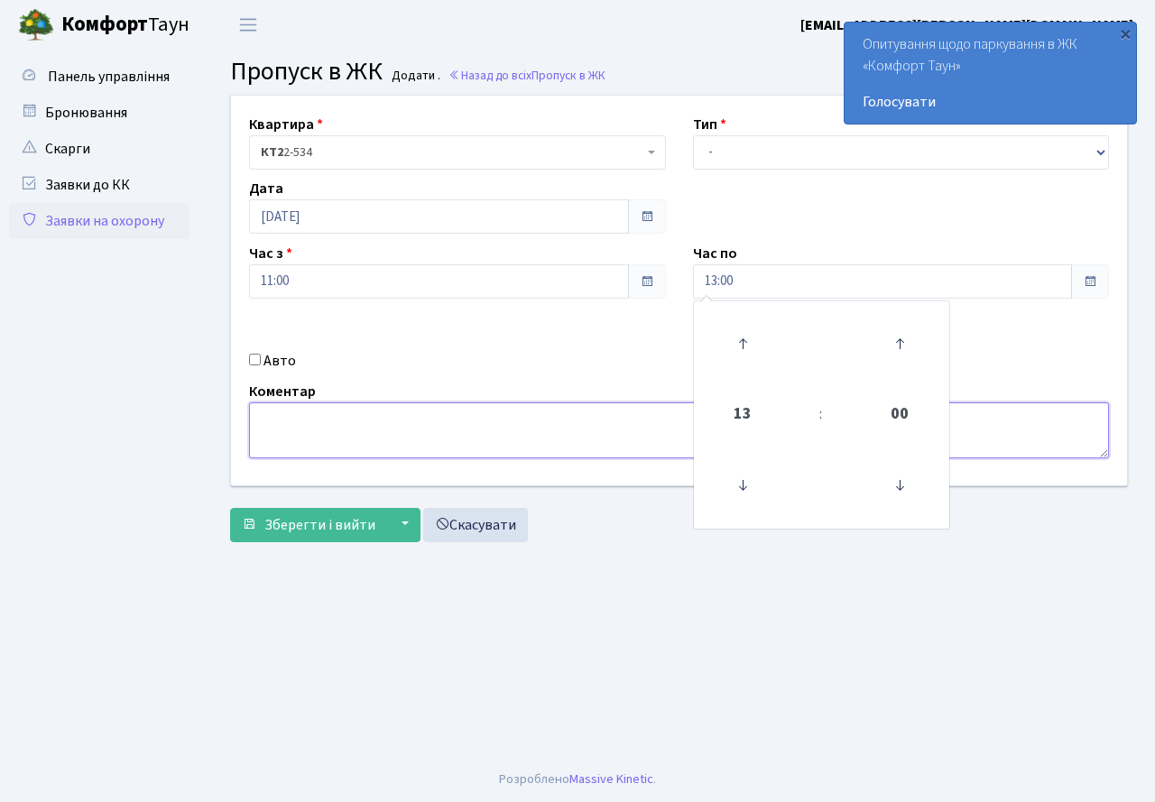
click at [277, 431] on textarea at bounding box center [679, 431] width 860 height 56
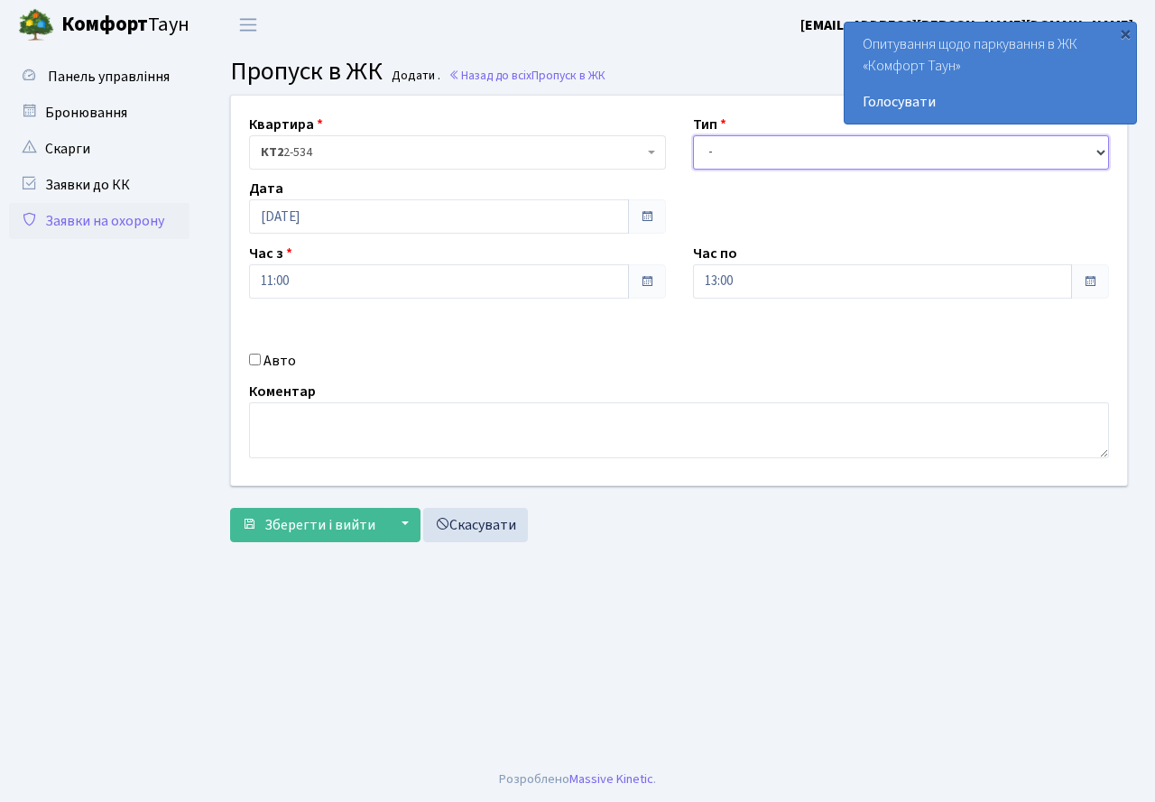
click at [1095, 150] on select "- Доставка Таксі Гості Сервіс" at bounding box center [901, 152] width 417 height 34
select select "3"
click at [693, 135] on select "- Доставка Таксі Гості Сервіс" at bounding box center [901, 152] width 417 height 34
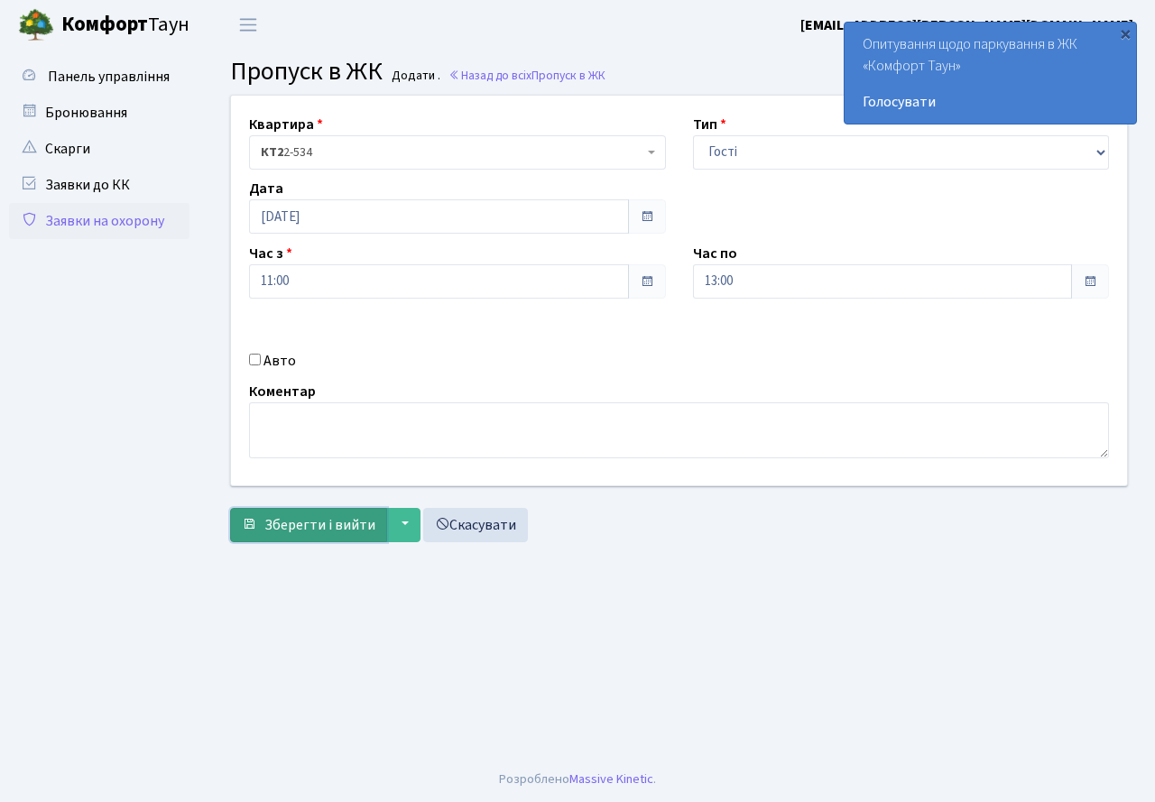
click at [366, 525] on span "Зберегти і вийти" at bounding box center [319, 525] width 111 height 20
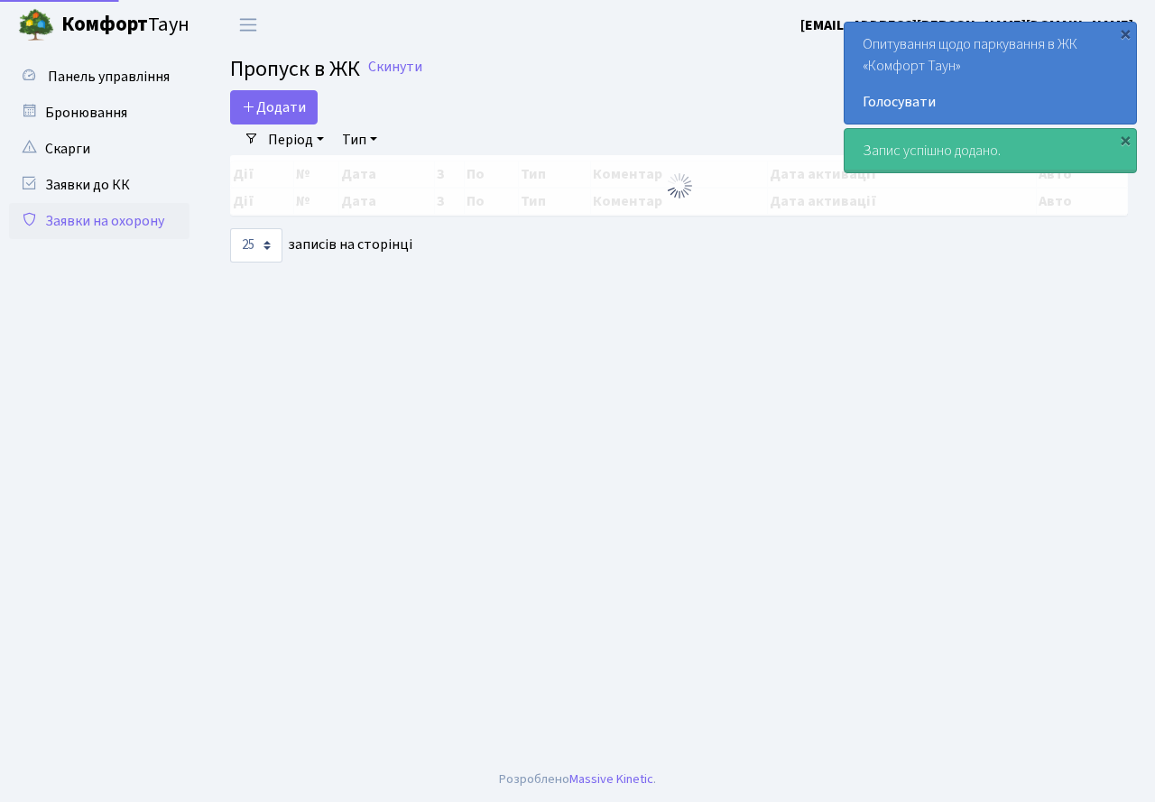
select select "25"
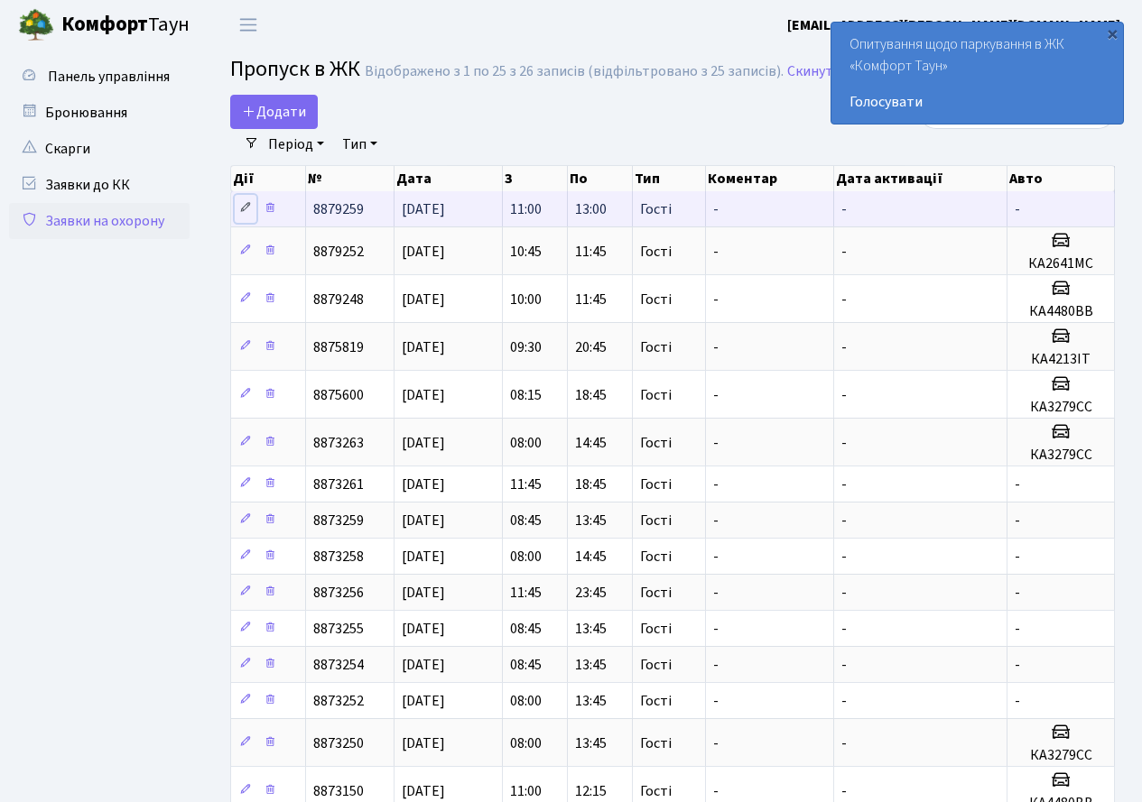
click at [245, 200] on link at bounding box center [246, 209] width 22 height 28
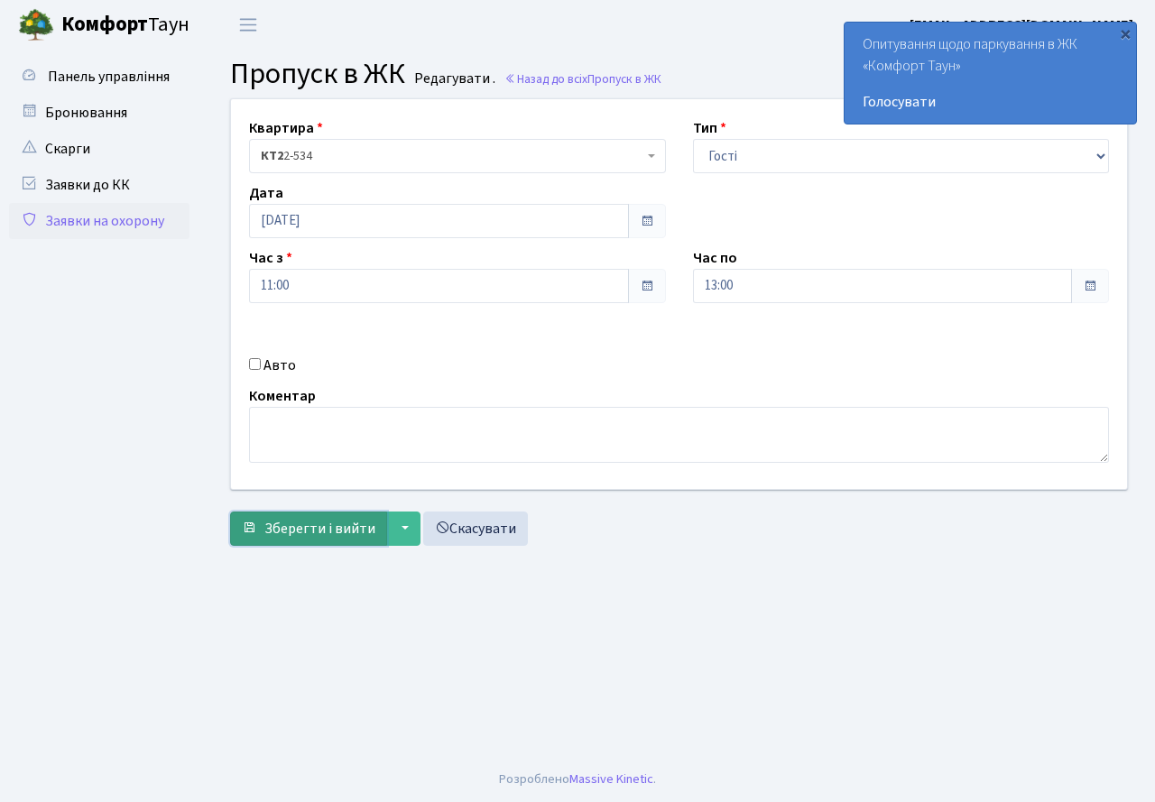
click at [328, 524] on span "Зберегти і вийти" at bounding box center [319, 529] width 111 height 20
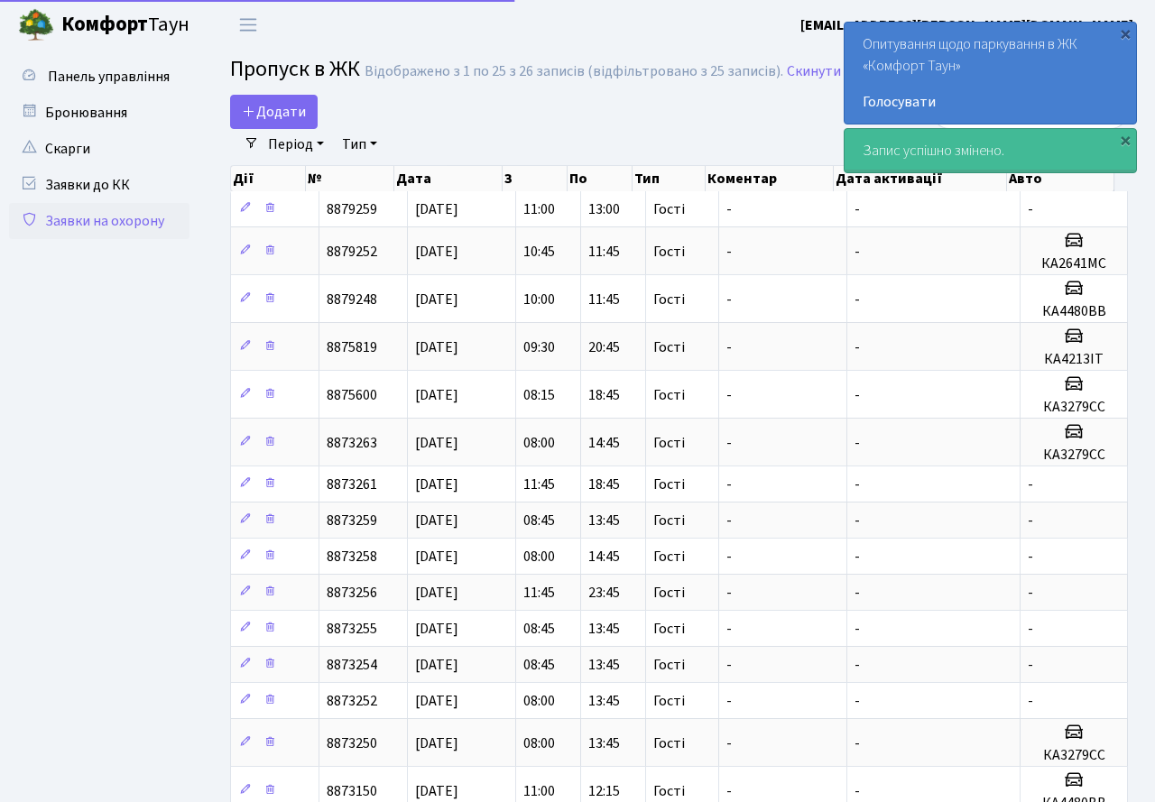
select select "25"
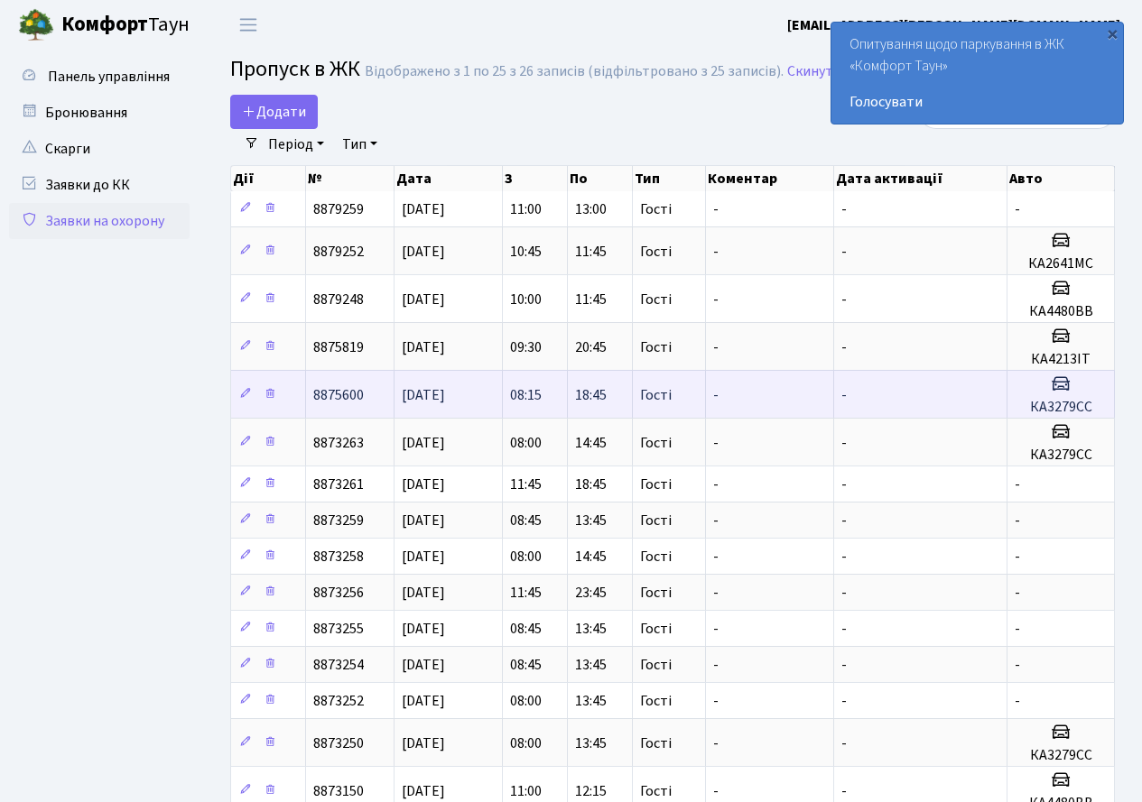
click at [1035, 399] on h5 "КА3279СС" at bounding box center [1060, 407] width 92 height 17
click at [1033, 402] on h5 "КА3279СС" at bounding box center [1060, 407] width 92 height 17
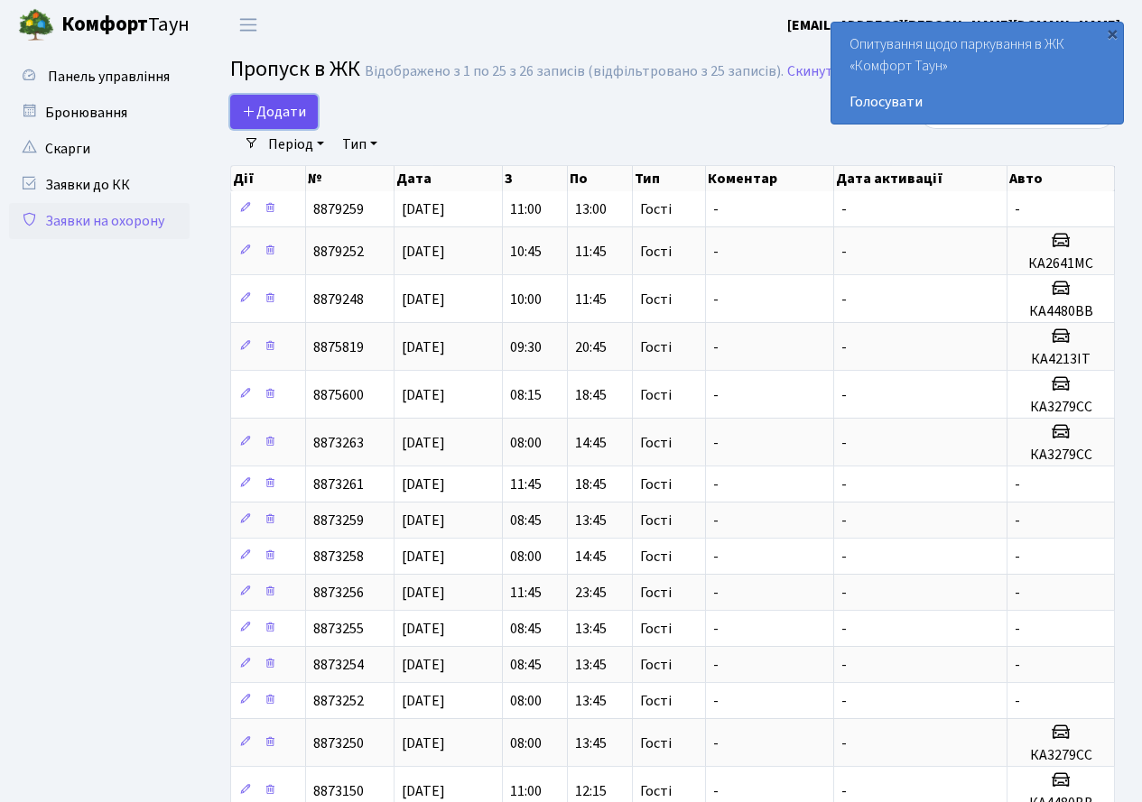
click at [272, 110] on span "Додати" at bounding box center [274, 112] width 64 height 20
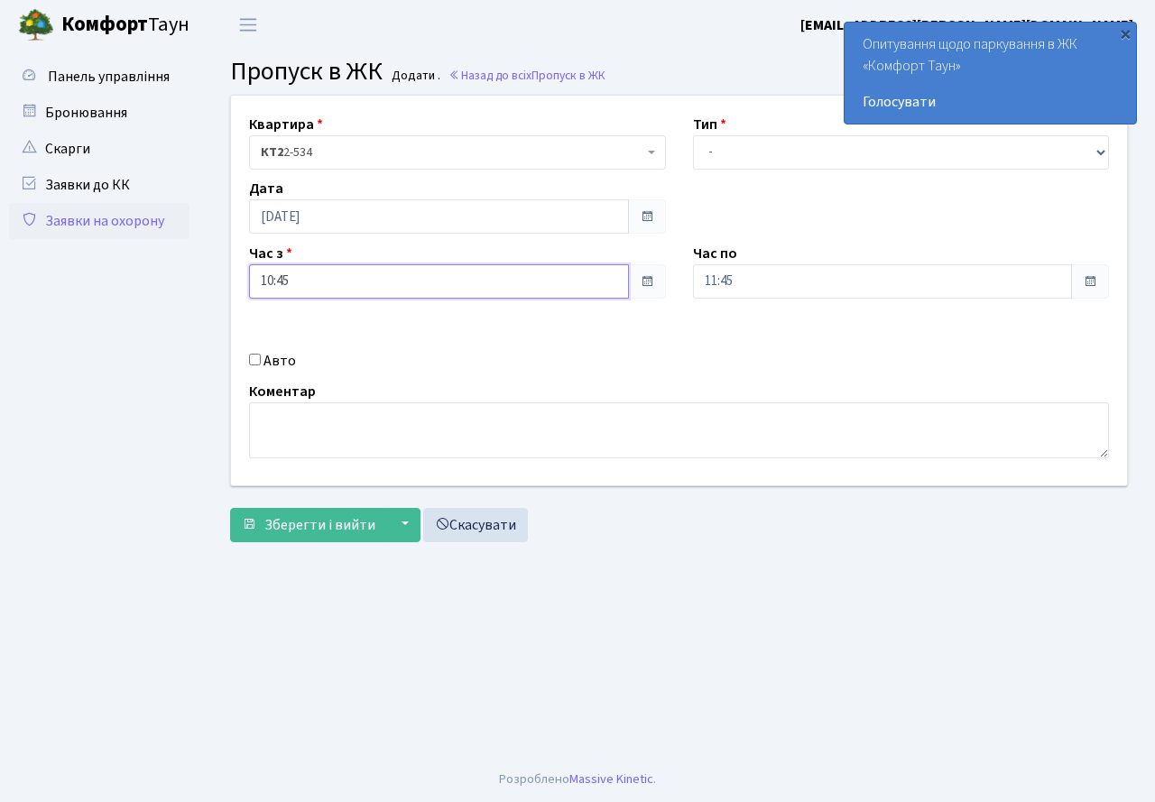
click at [291, 284] on input "10:45" at bounding box center [439, 281] width 380 height 34
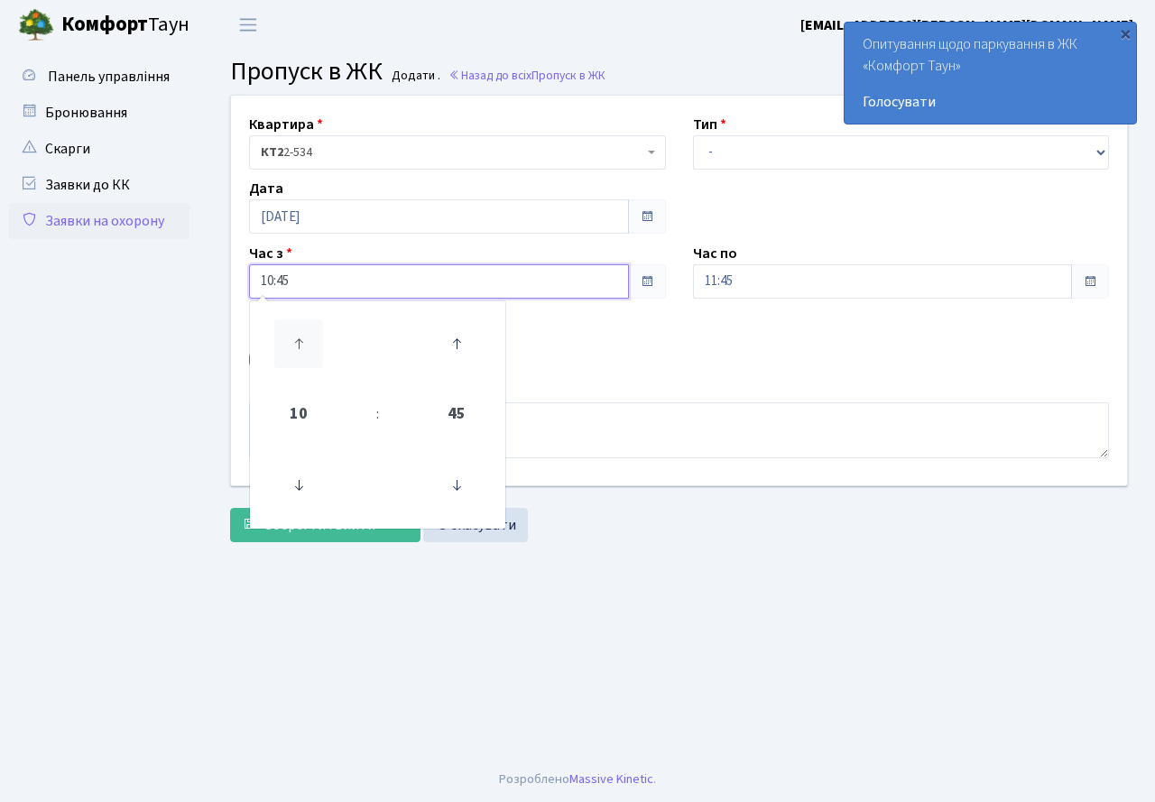
click at [301, 338] on icon at bounding box center [298, 343] width 49 height 49
type input "12:45"
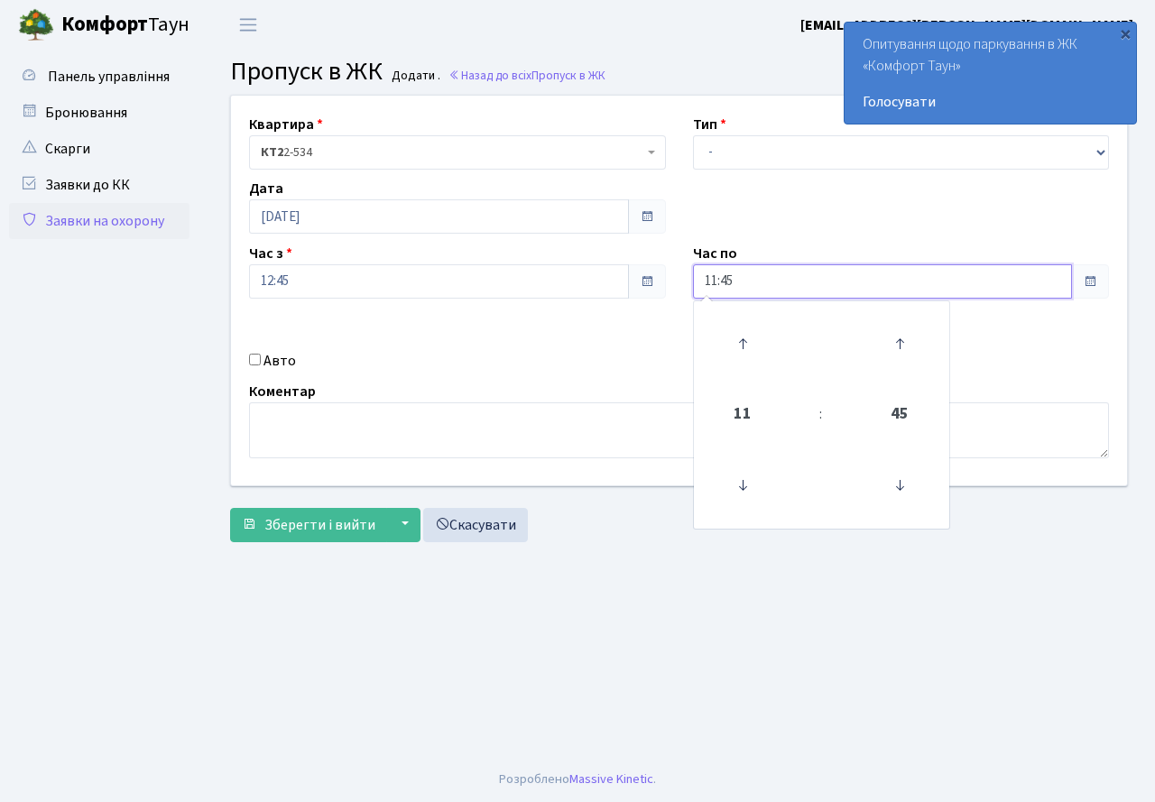
click at [749, 282] on input "11:45" at bounding box center [883, 281] width 380 height 34
click at [736, 339] on icon at bounding box center [742, 343] width 49 height 49
click at [737, 339] on icon at bounding box center [742, 343] width 49 height 49
type input "13:45"
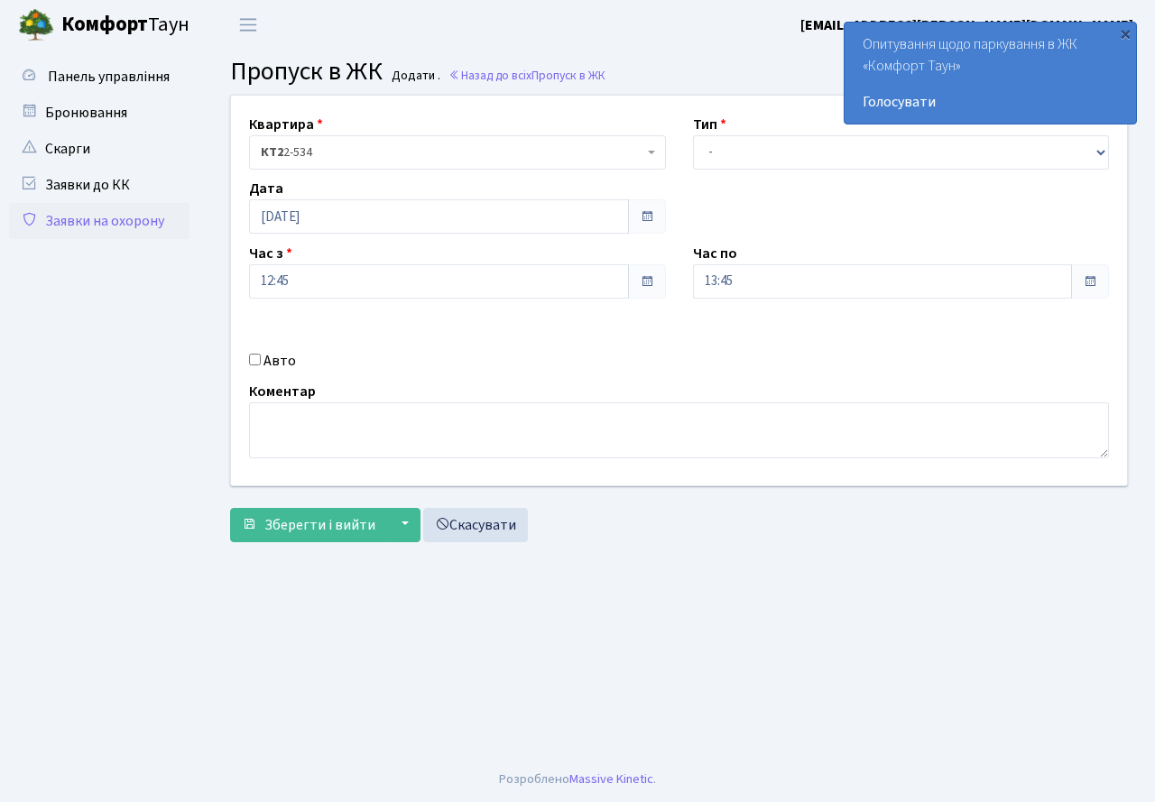
drag, startPoint x: 454, startPoint y: 345, endPoint x: 493, endPoint y: 313, distance: 50.0
click at [462, 337] on div "Квартира <b>КТ2</b>&nbsp;&nbsp;&nbsp;2-534 КТ2 2-534 Тип - Доставка Таксі Гості…" at bounding box center [678, 291] width 923 height 390
click at [1098, 156] on select "- Доставка Таксі Гості Сервіс" at bounding box center [901, 152] width 417 height 34
select select "3"
click at [693, 135] on select "- Доставка Таксі Гості Сервіс" at bounding box center [901, 152] width 417 height 34
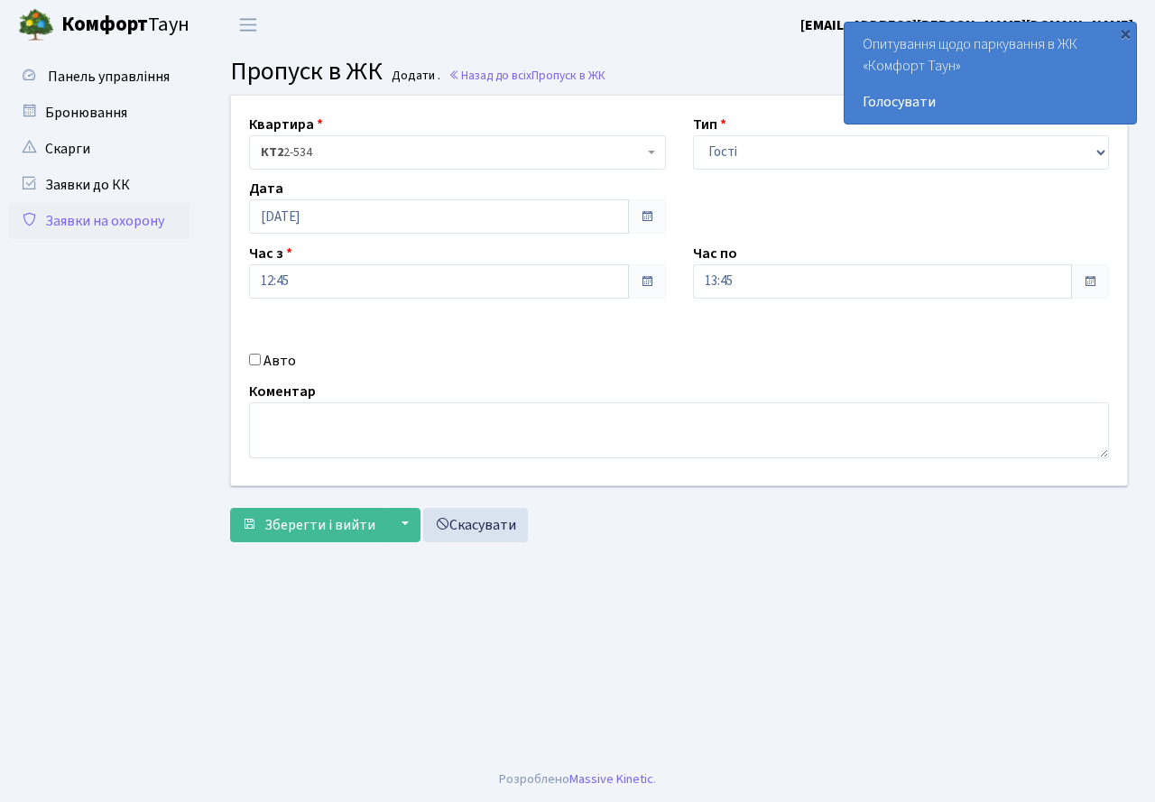
click at [252, 356] on input "Авто" at bounding box center [255, 360] width 12 height 12
checkbox input "true"
drag, startPoint x: 704, startPoint y: 351, endPoint x: 715, endPoint y: 356, distance: 11.7
click at [715, 356] on input "text" at bounding box center [901, 345] width 417 height 34
type input "КА3279СС"
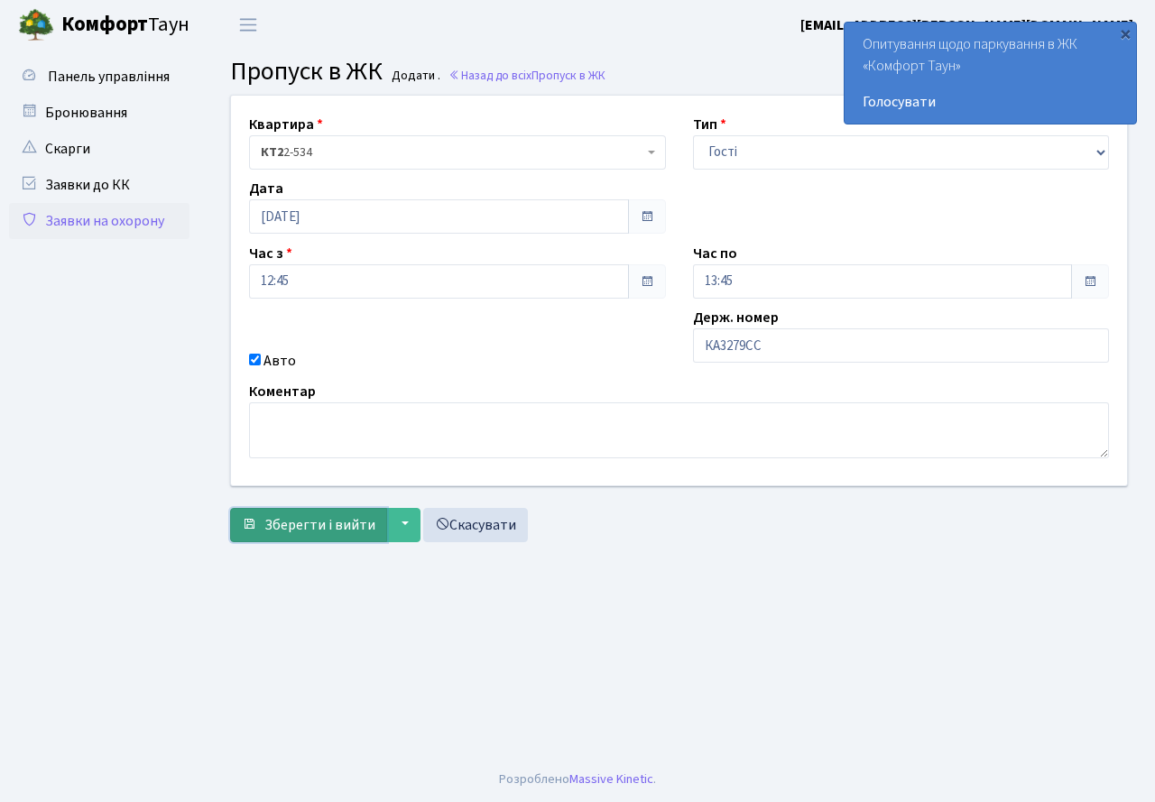
click at [326, 520] on span "Зберегти і вийти" at bounding box center [319, 525] width 111 height 20
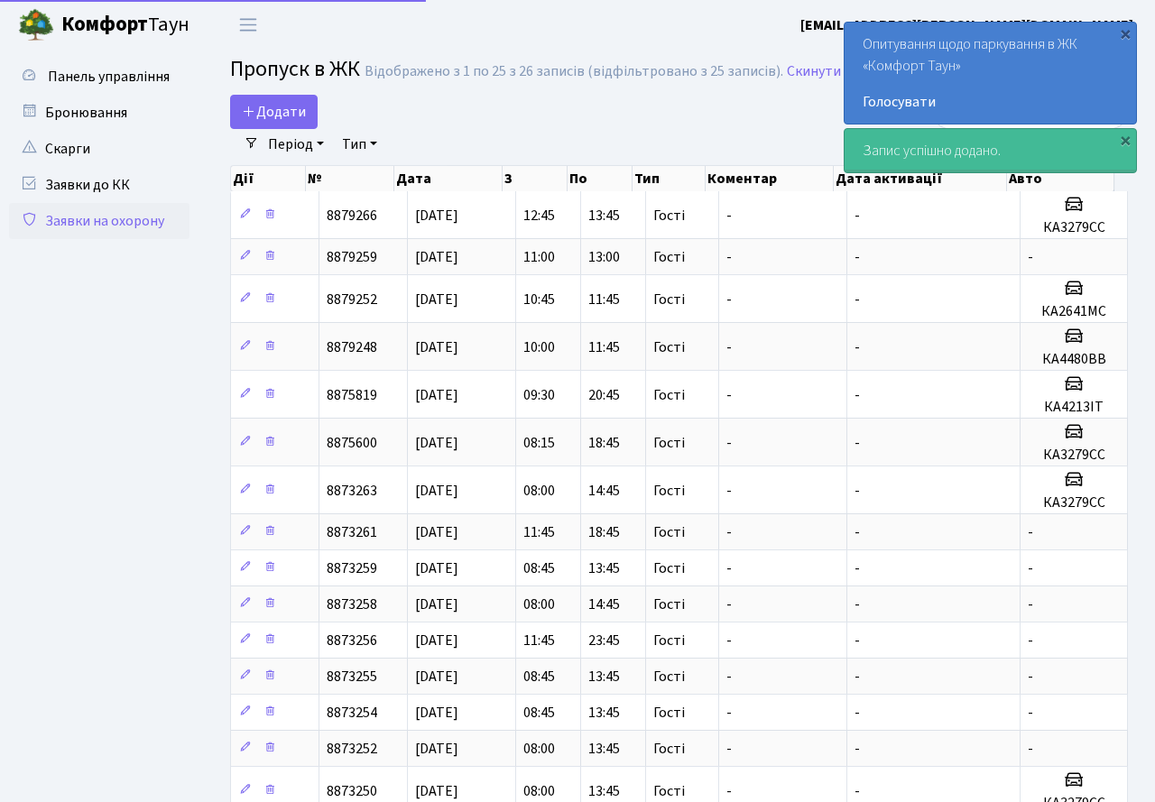
select select "25"
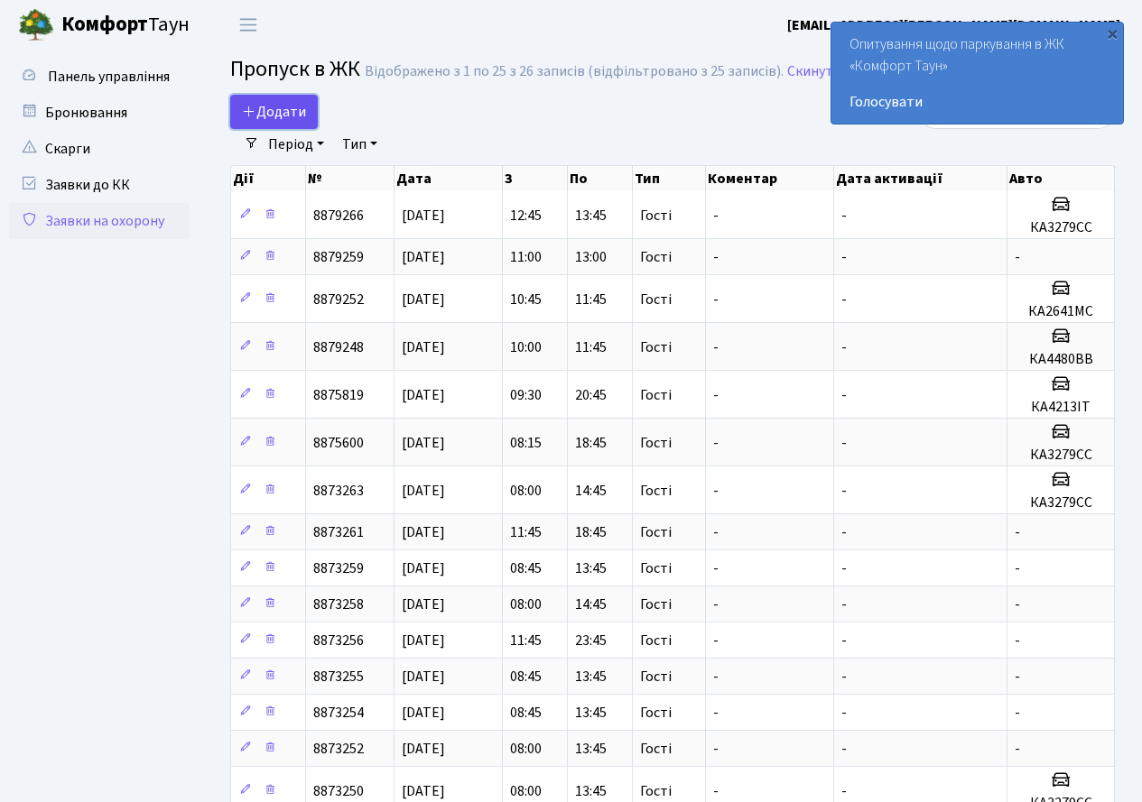
click at [260, 104] on span "Додати" at bounding box center [274, 112] width 64 height 20
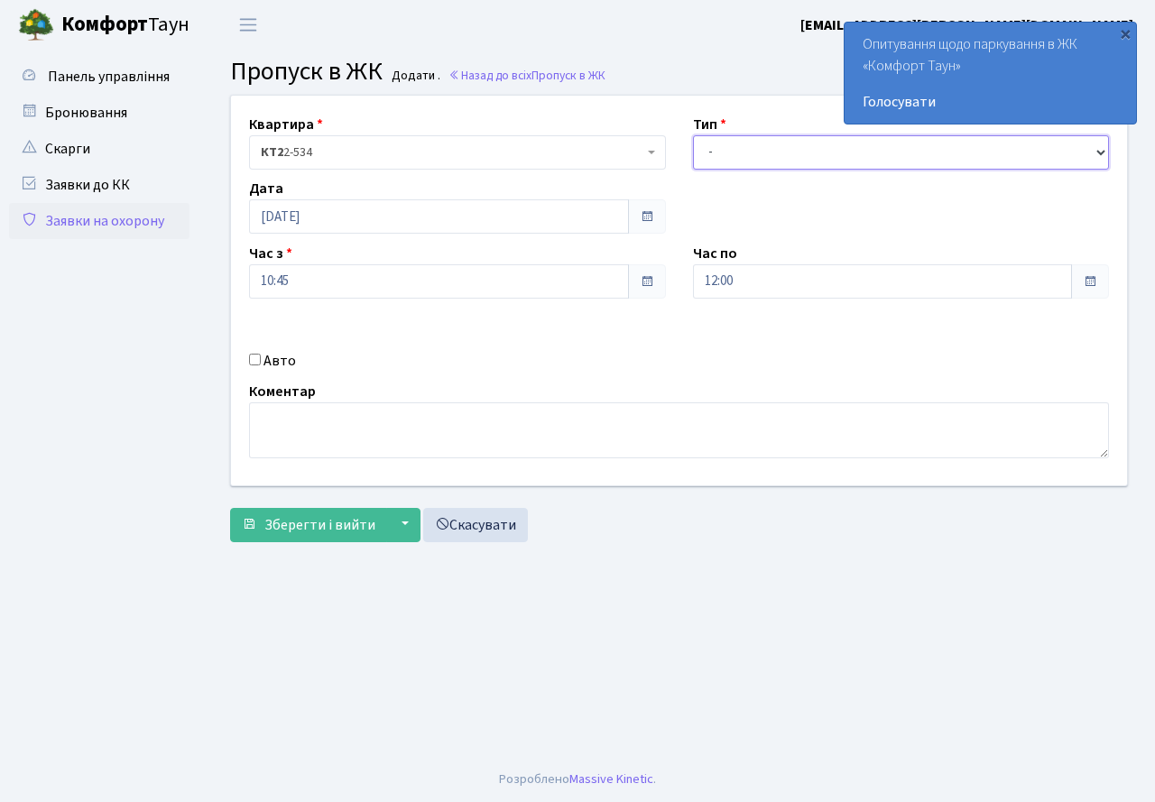
click at [856, 149] on select "- Доставка Таксі Гості Сервіс" at bounding box center [901, 152] width 417 height 34
select select "3"
click at [693, 135] on select "- Доставка Таксі Гості Сервіс" at bounding box center [901, 152] width 417 height 34
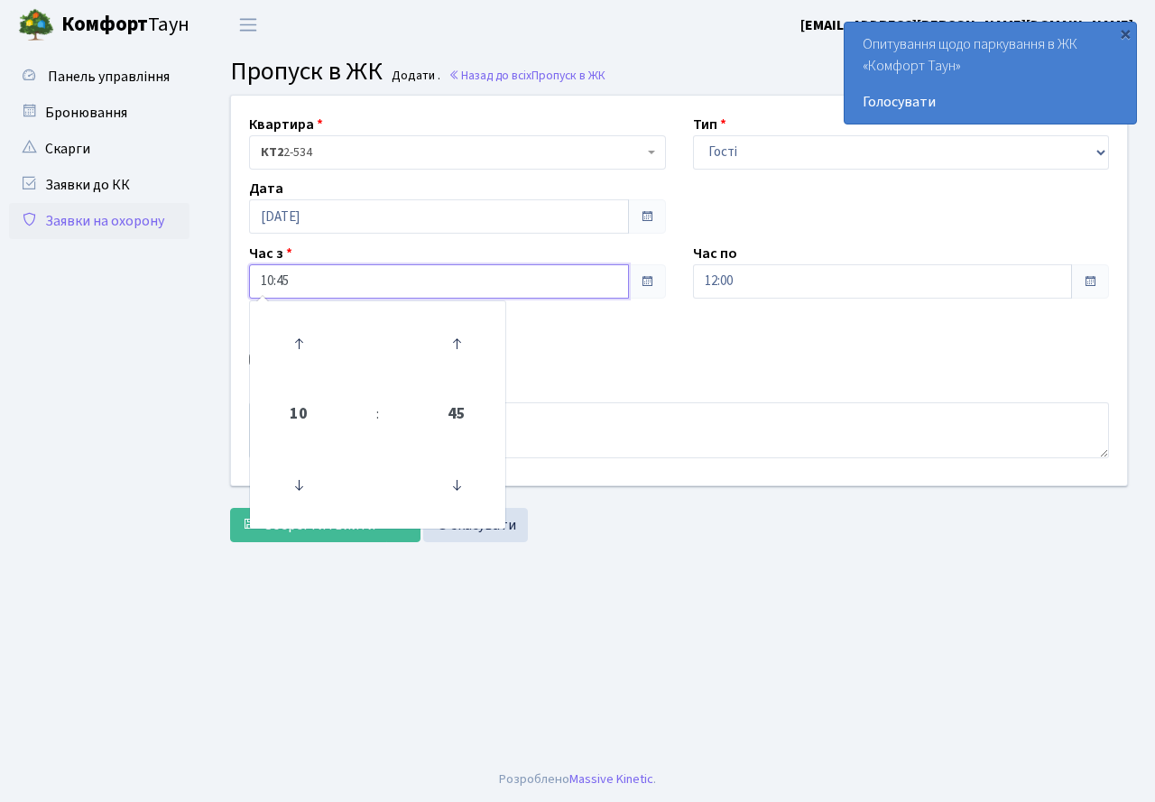
click at [512, 283] on input "10:45" at bounding box center [439, 281] width 380 height 34
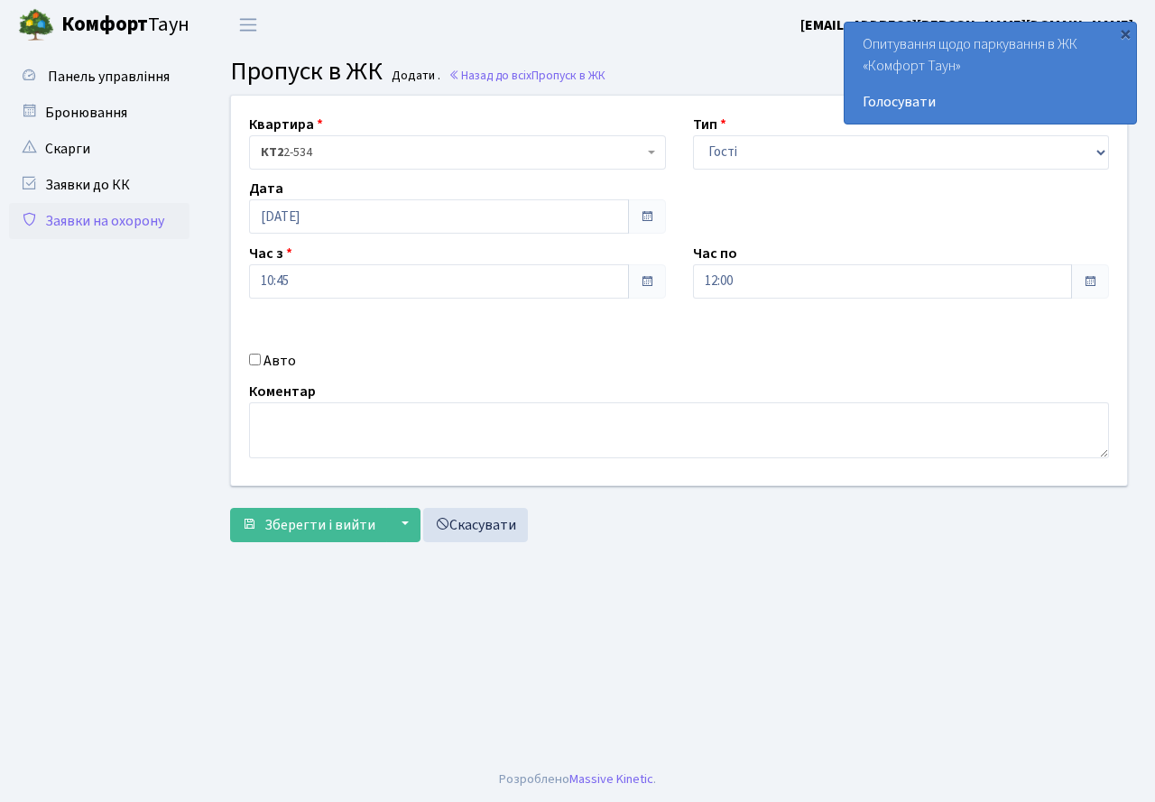
click at [733, 361] on div "Квартира <b>КТ2</b>&nbsp;&nbsp;&nbsp;2-534 КТ2 2-534 Тип - Доставка Таксі Гості…" at bounding box center [678, 291] width 923 height 390
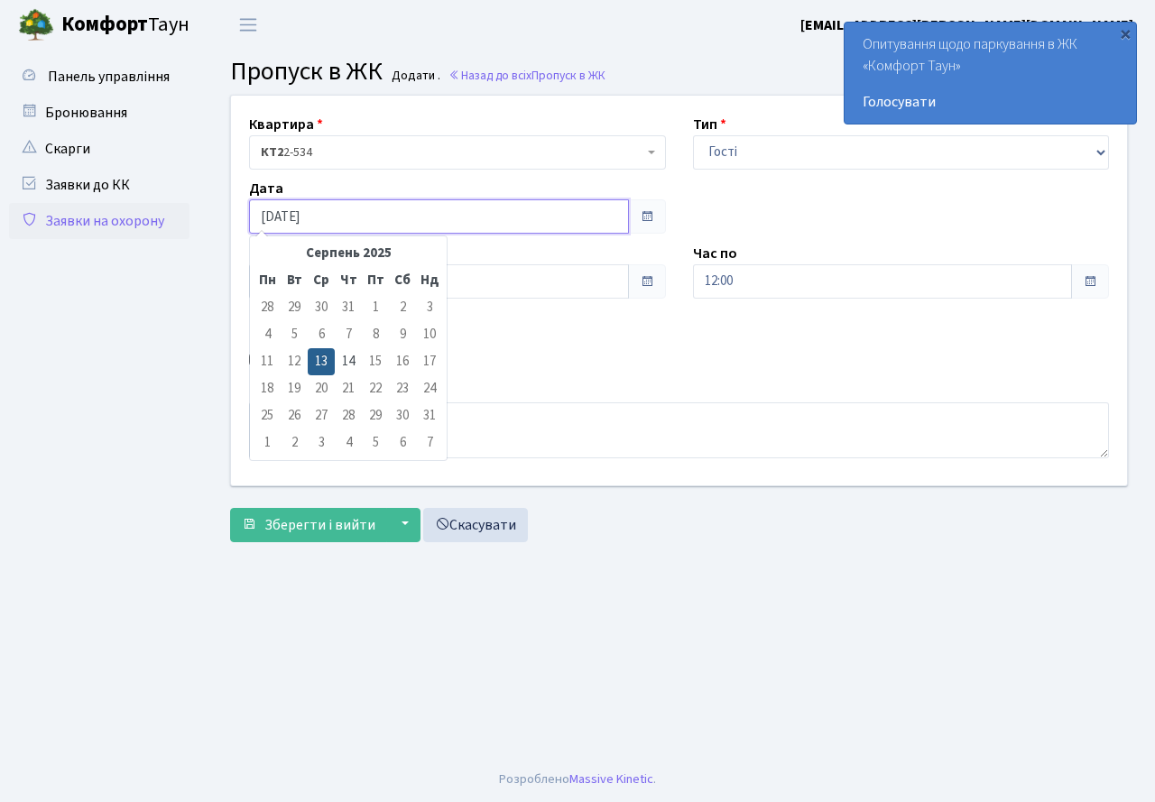
click at [325, 225] on input "[DATE]" at bounding box center [439, 216] width 380 height 34
click at [375, 360] on td "15" at bounding box center [375, 361] width 27 height 27
click at [375, 362] on td "15" at bounding box center [375, 361] width 27 height 27
click at [375, 363] on td "15" at bounding box center [375, 361] width 27 height 27
click at [366, 355] on td "15" at bounding box center [375, 361] width 27 height 27
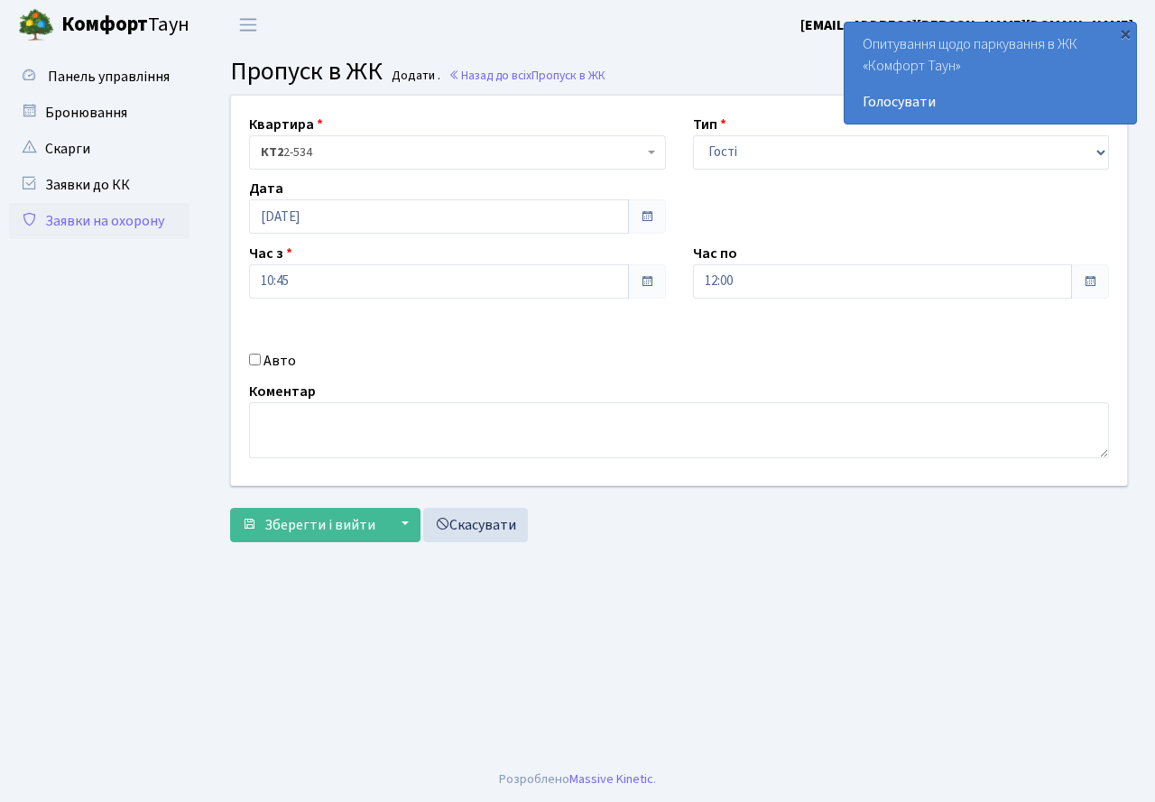
click at [468, 344] on div "Квартира <b>КТ2</b>&nbsp;&nbsp;&nbsp;2-534 КТ2 2-534 Тип - Доставка Таксі Гості…" at bounding box center [678, 291] width 923 height 390
click at [291, 225] on input "[DATE]" at bounding box center [439, 216] width 380 height 34
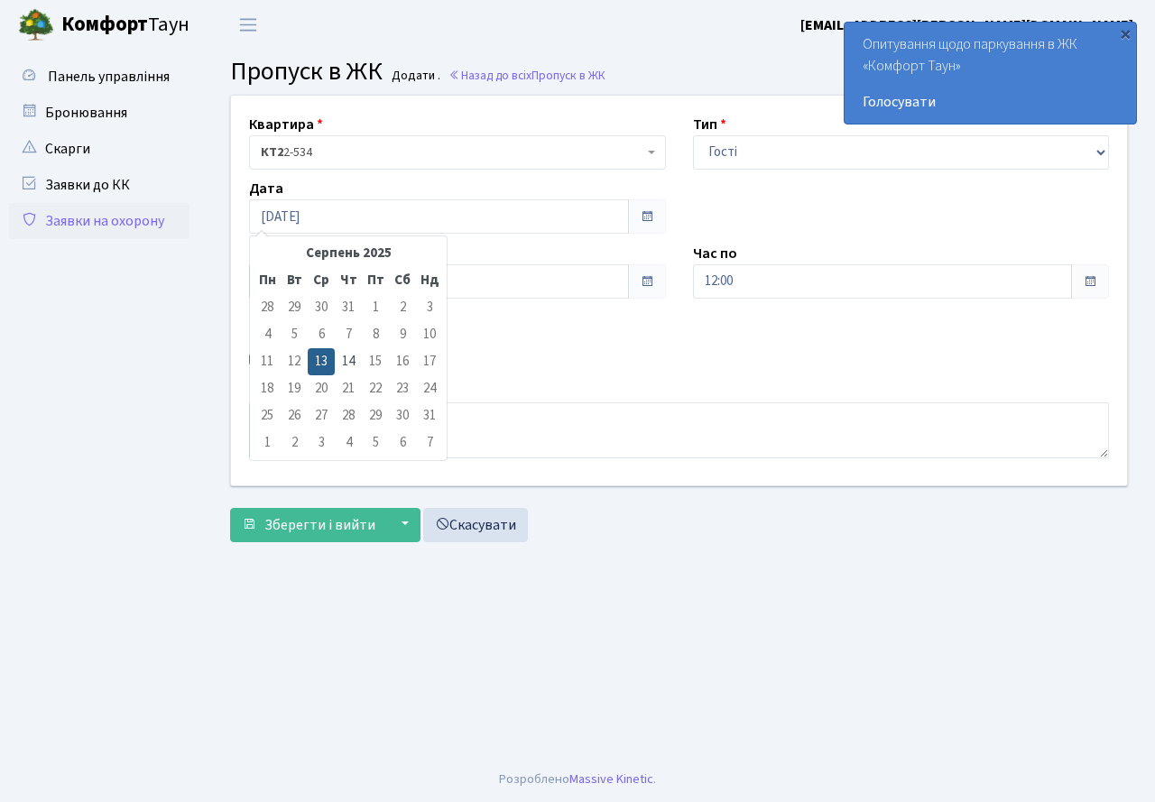
click at [375, 361] on td "15" at bounding box center [375, 361] width 27 height 27
click at [368, 361] on td "15" at bounding box center [375, 361] width 27 height 27
click at [370, 361] on td "15" at bounding box center [375, 361] width 27 height 27
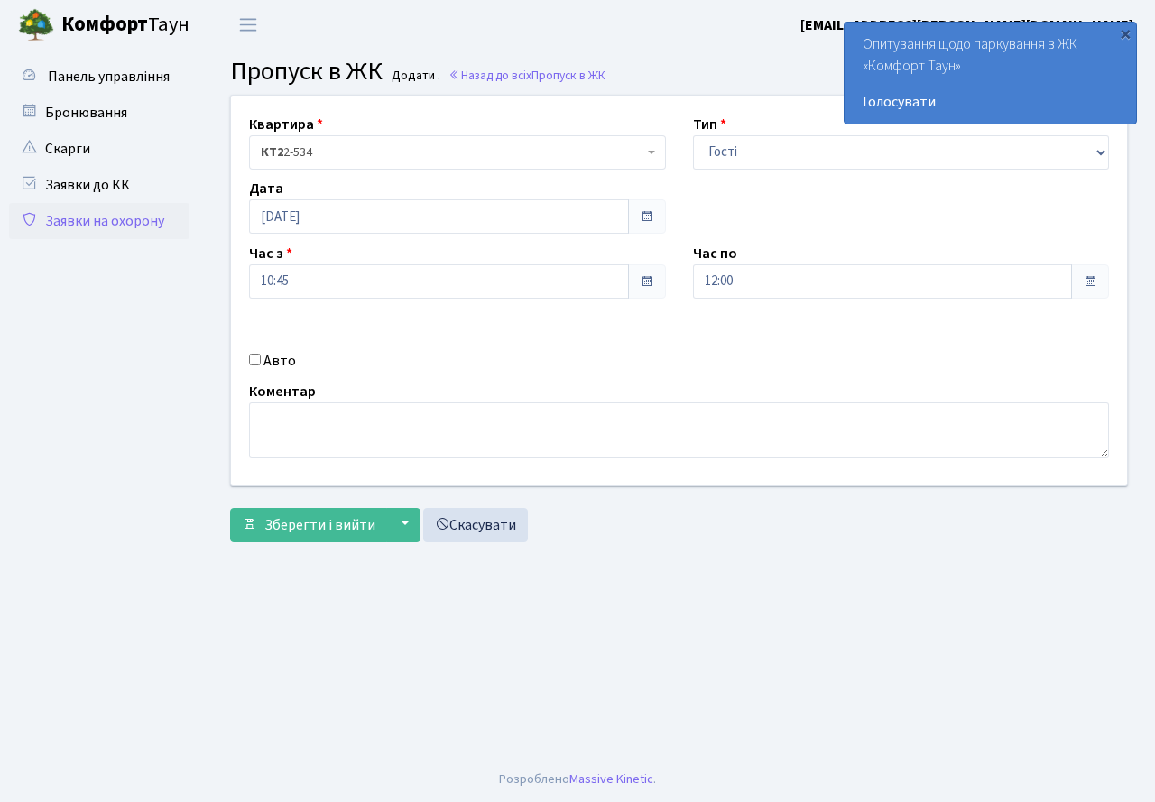
click at [641, 218] on span at bounding box center [647, 216] width 14 height 14
click at [644, 214] on span at bounding box center [647, 216] width 14 height 14
click at [326, 227] on input "[DATE]" at bounding box center [439, 216] width 380 height 34
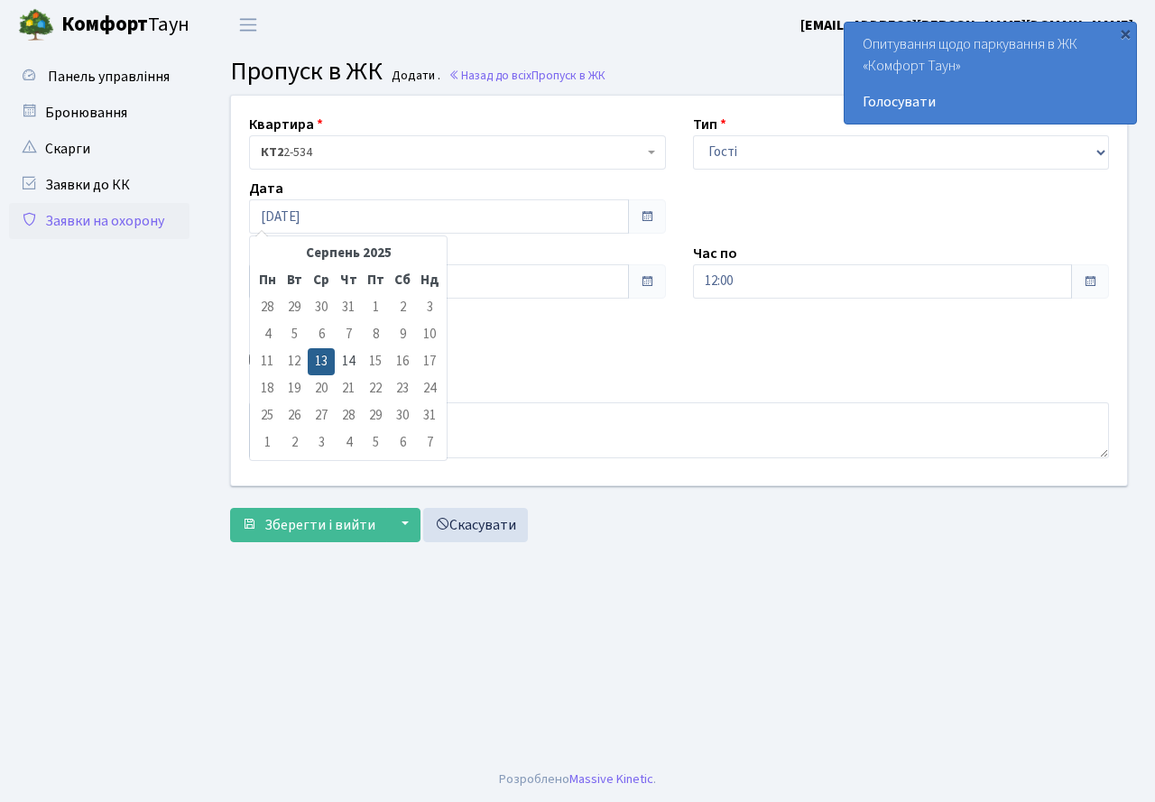
click at [375, 360] on td "15" at bounding box center [375, 361] width 27 height 27
click at [373, 361] on td "15" at bounding box center [375, 361] width 27 height 27
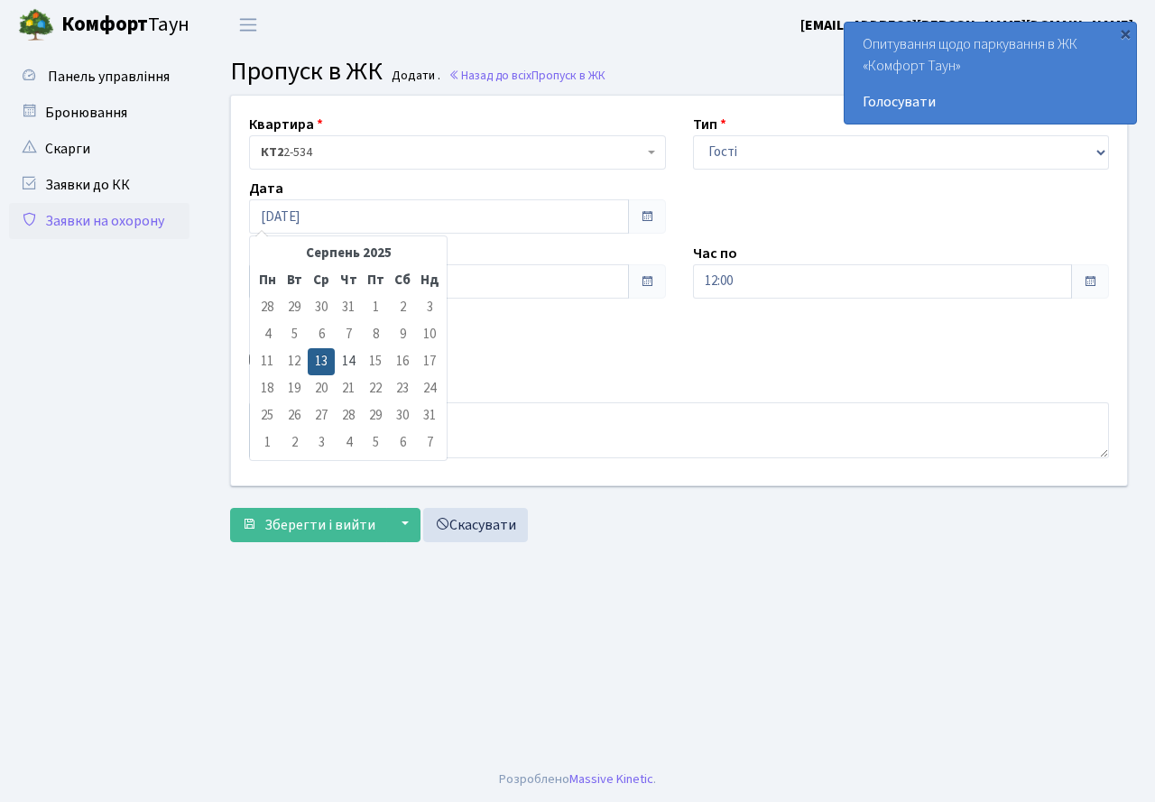
click at [375, 363] on td "15" at bounding box center [375, 361] width 27 height 27
click at [537, 384] on div "Коментар" at bounding box center [679, 420] width 887 height 78
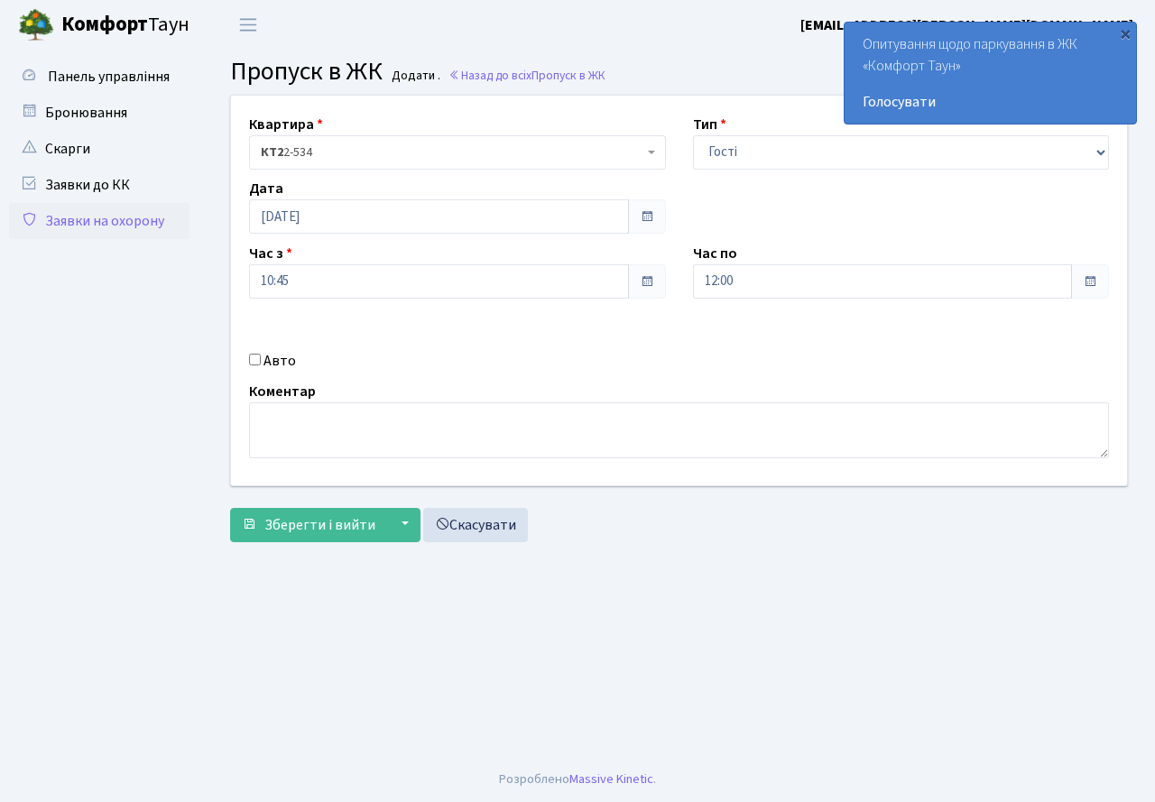
drag, startPoint x: 637, startPoint y: 215, endPoint x: 653, endPoint y: 288, distance: 74.9
click at [638, 215] on span at bounding box center [647, 216] width 38 height 34
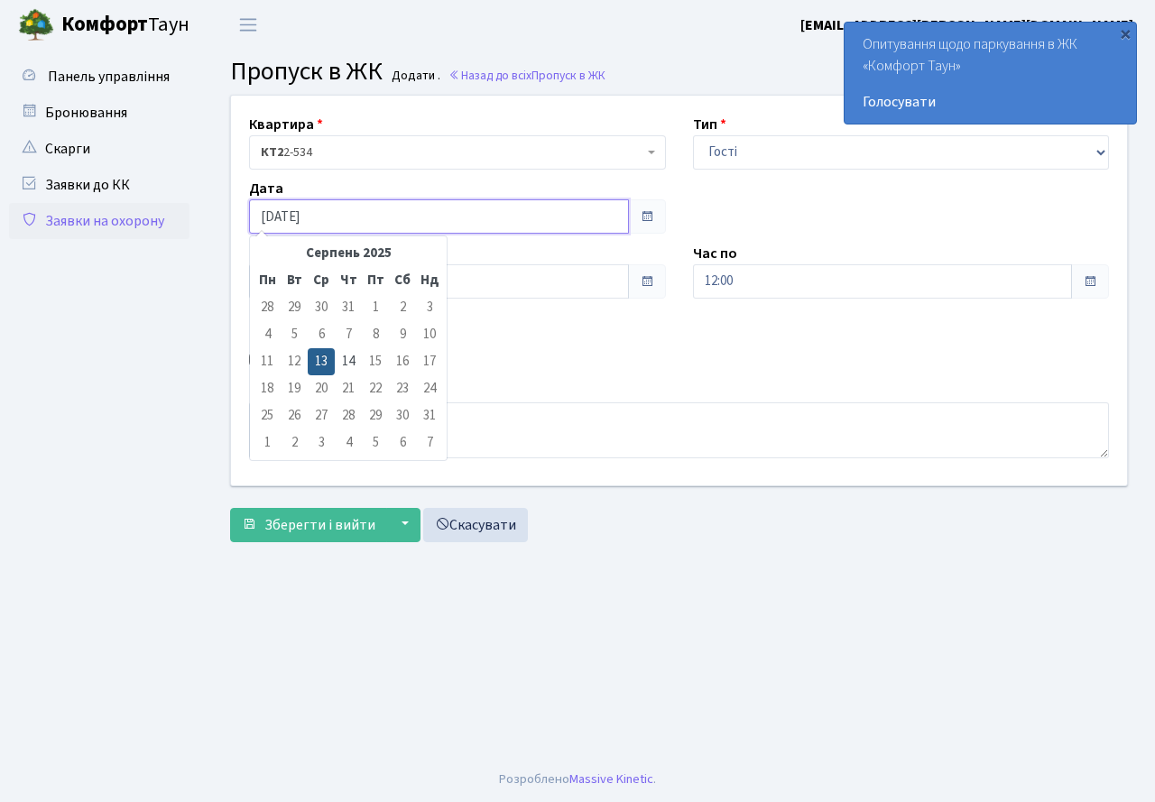
click at [393, 211] on input "[DATE]" at bounding box center [439, 216] width 380 height 34
click at [348, 374] on td "14" at bounding box center [348, 361] width 27 height 27
type input "[DATE]"
click at [358, 224] on input "[DATE]" at bounding box center [439, 216] width 380 height 34
click at [379, 361] on td "15" at bounding box center [375, 361] width 27 height 27
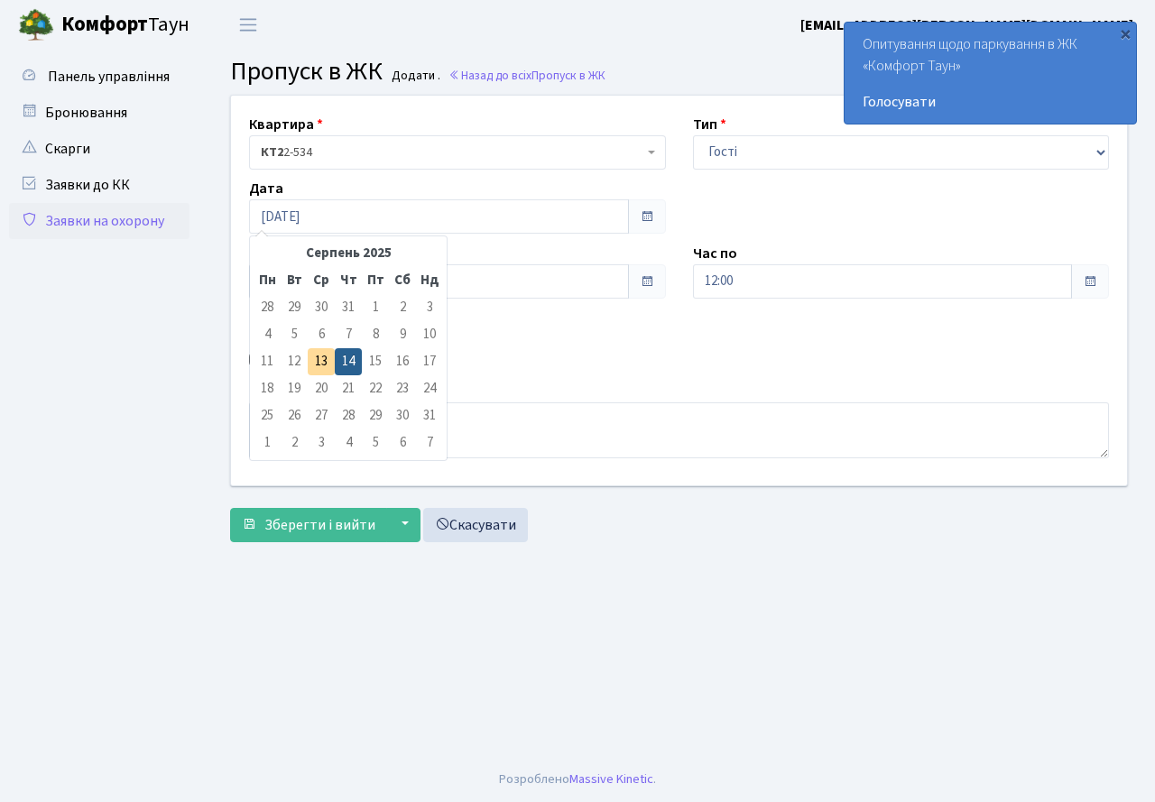
click at [348, 369] on td "14" at bounding box center [348, 361] width 27 height 27
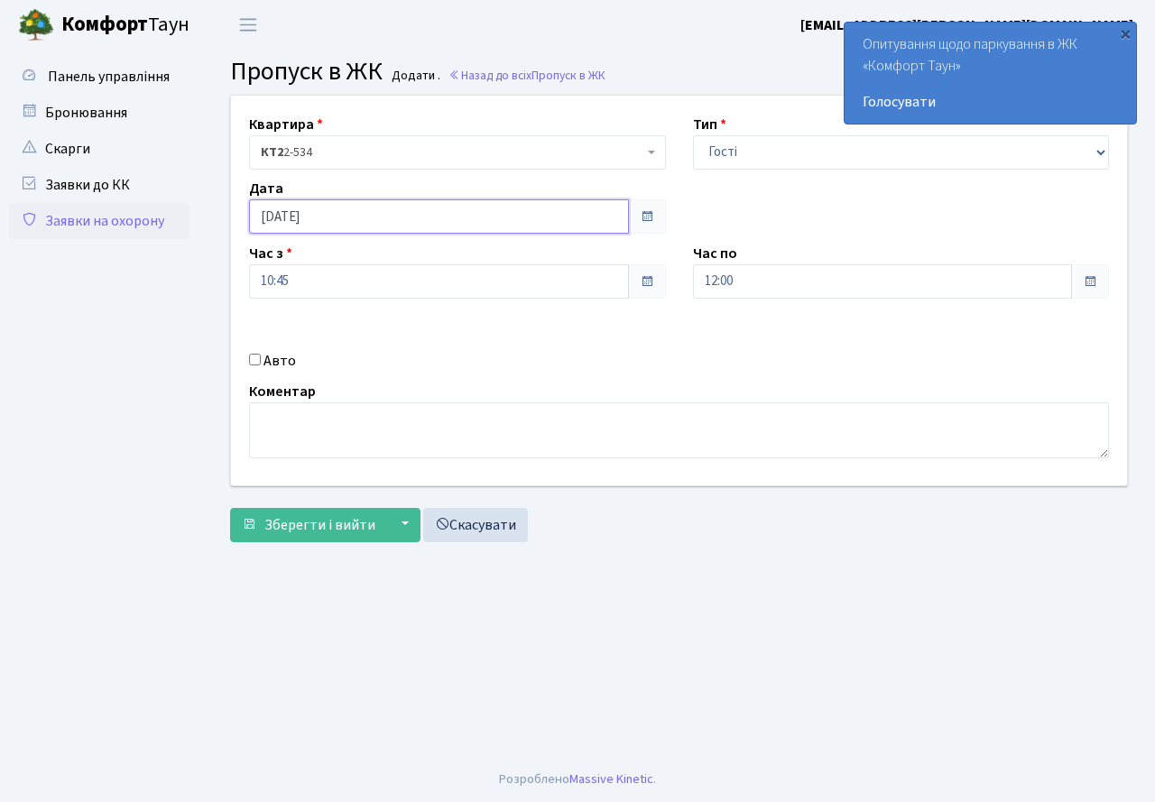
click at [371, 209] on input "[DATE]" at bounding box center [439, 216] width 380 height 34
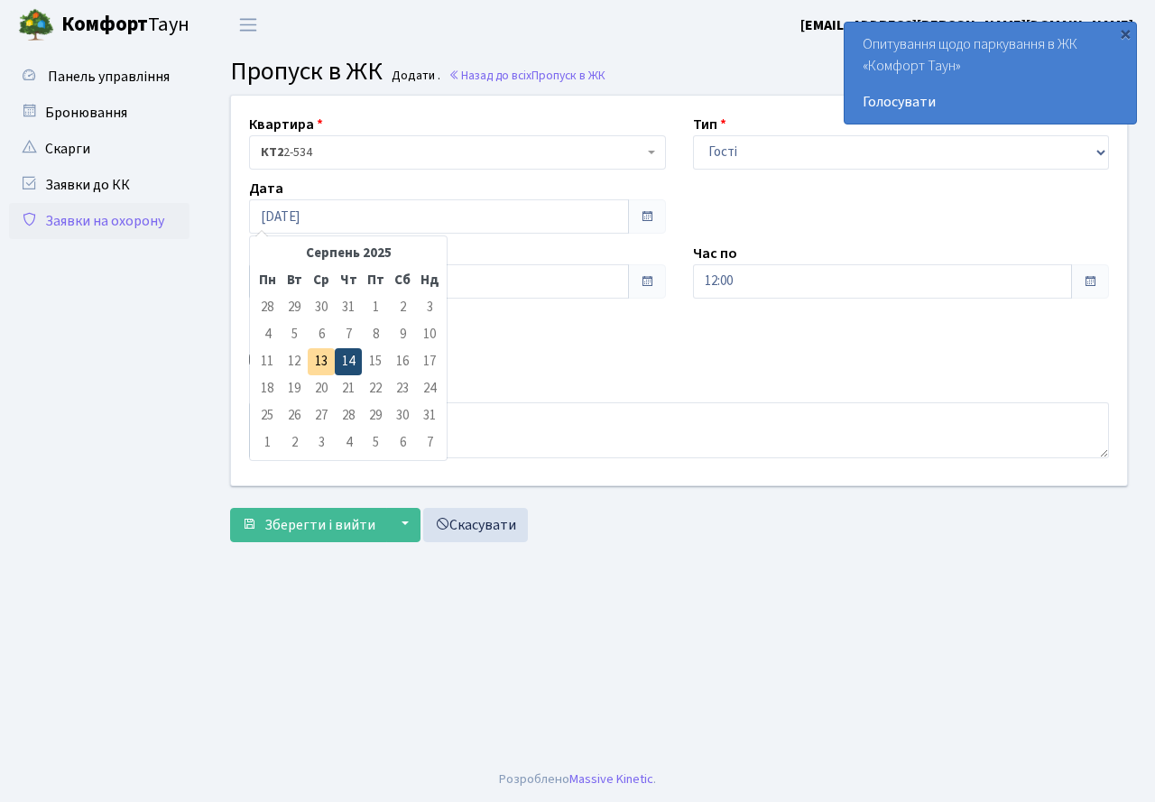
click at [347, 357] on td "14" at bounding box center [348, 361] width 27 height 27
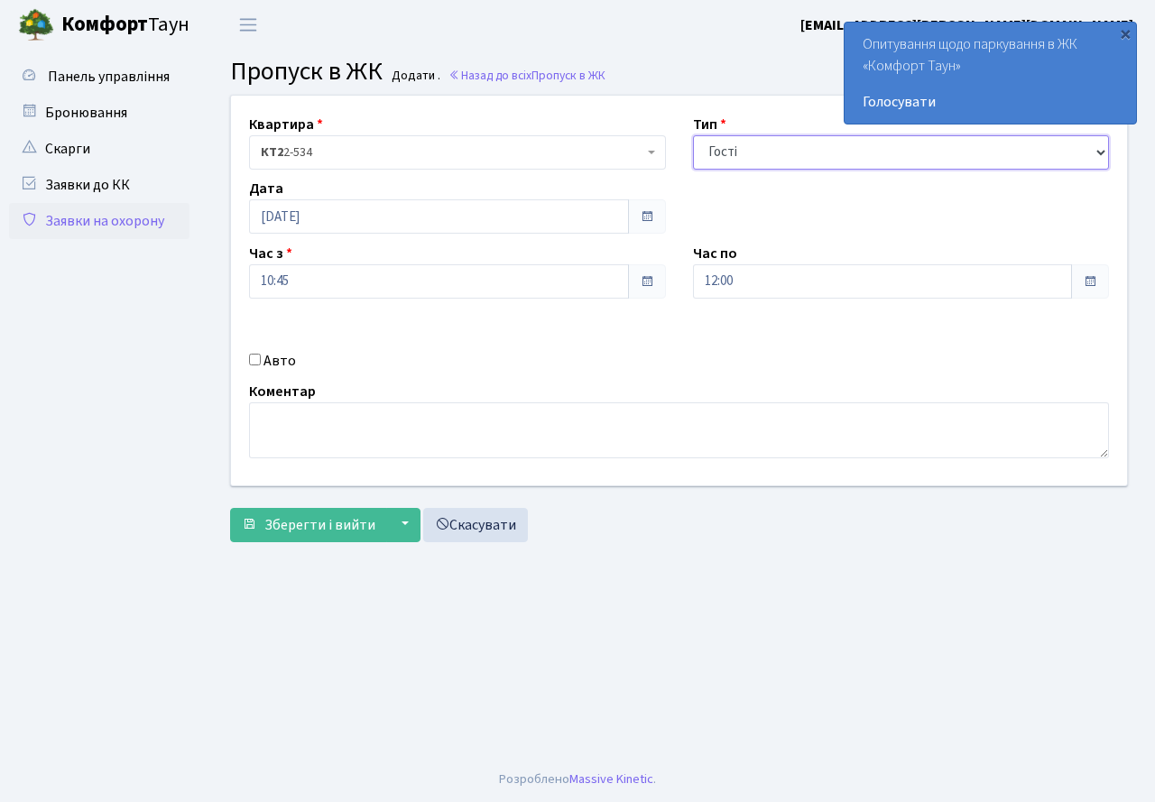
click at [787, 147] on select "- Доставка Таксі Гості Сервіс" at bounding box center [901, 152] width 417 height 34
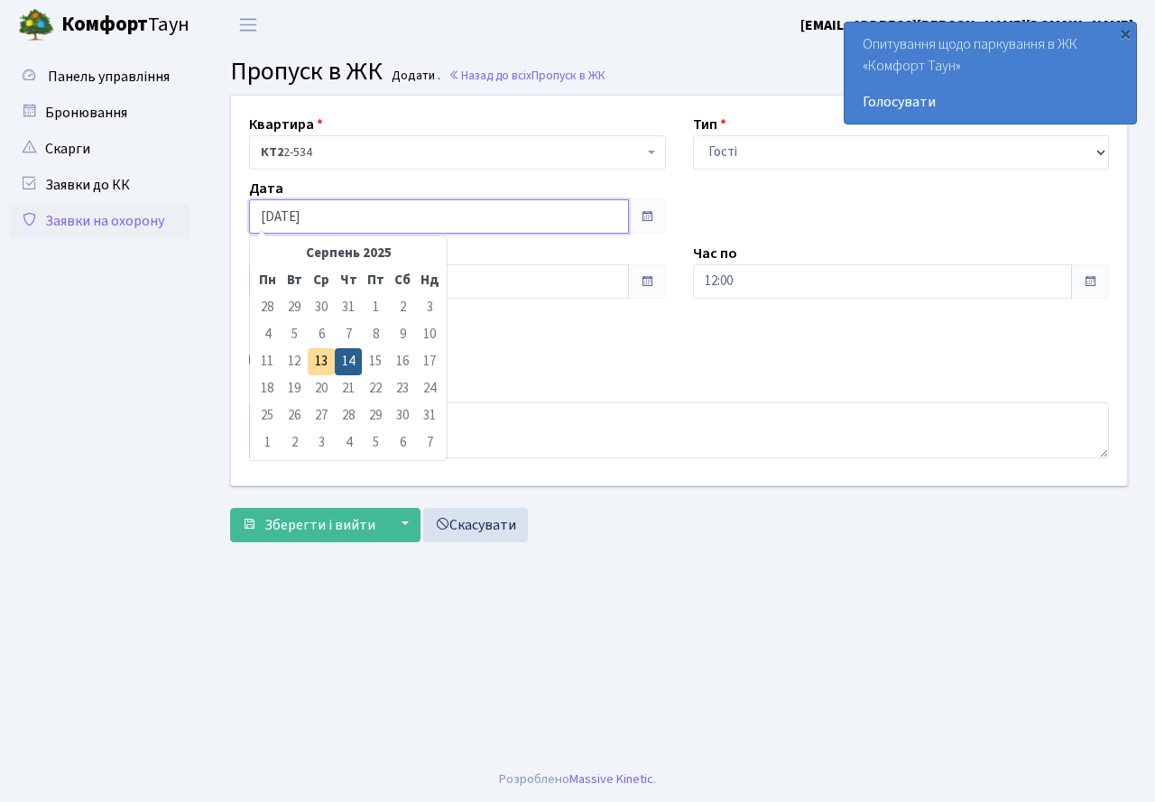
click at [361, 233] on input "[DATE]" at bounding box center [439, 216] width 380 height 34
click at [351, 358] on td "14" at bounding box center [348, 361] width 27 height 27
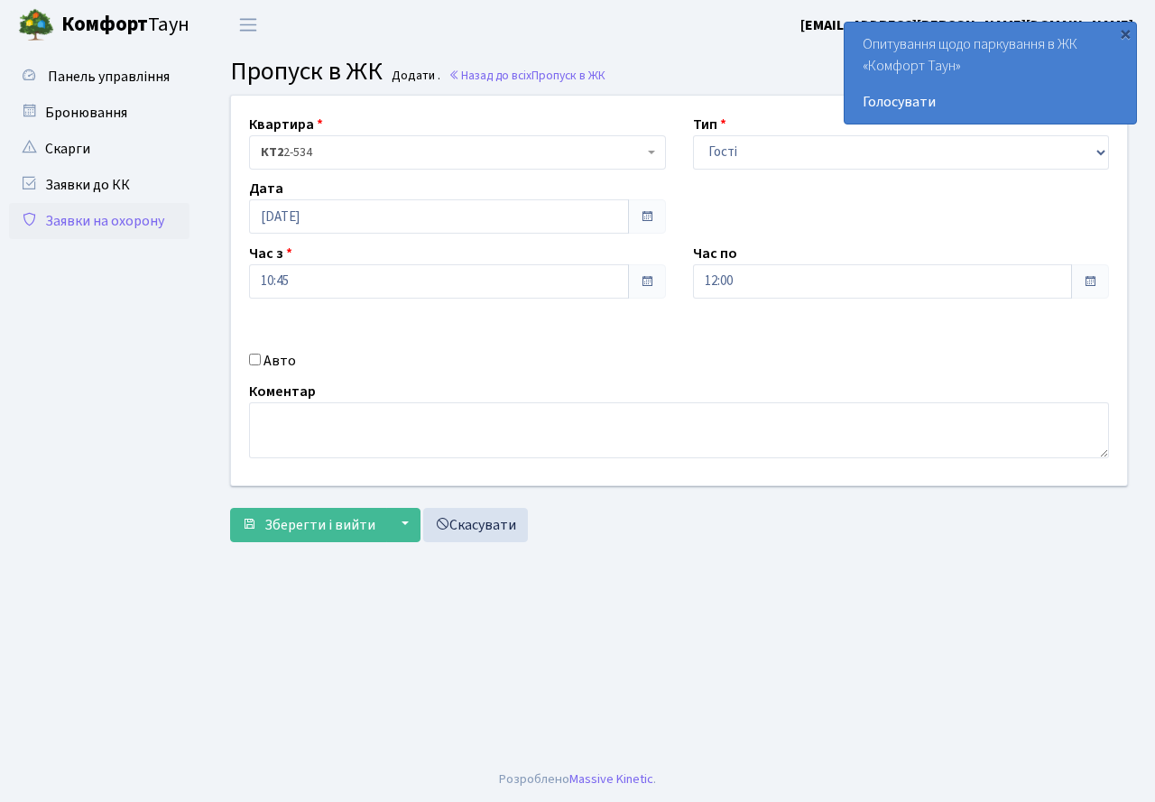
click at [340, 344] on div "Квартира <b>КТ2</b>&nbsp;&nbsp;&nbsp;2-534 КТ2 2-534 Тип - Доставка Таксі Гості…" at bounding box center [678, 291] width 923 height 390
click at [1123, 33] on div "×" at bounding box center [1125, 33] width 18 height 18
